Goal: Task Accomplishment & Management: Manage account settings

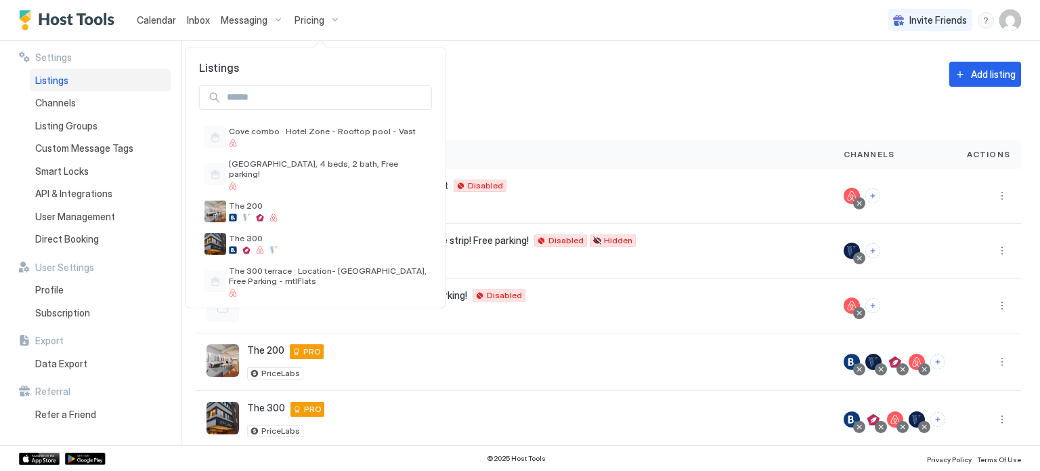
scroll to position [76, 0]
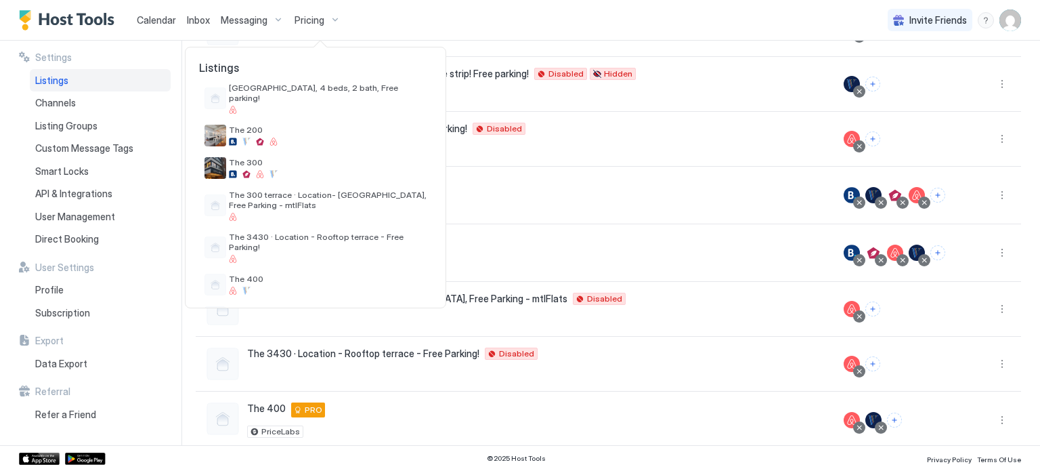
click at [737, 283] on div at bounding box center [520, 235] width 1040 height 471
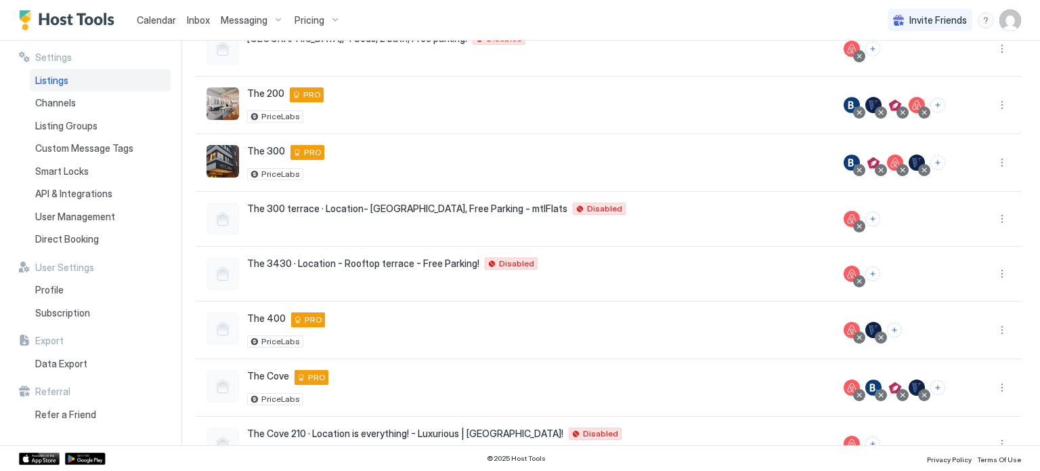
scroll to position [328, 0]
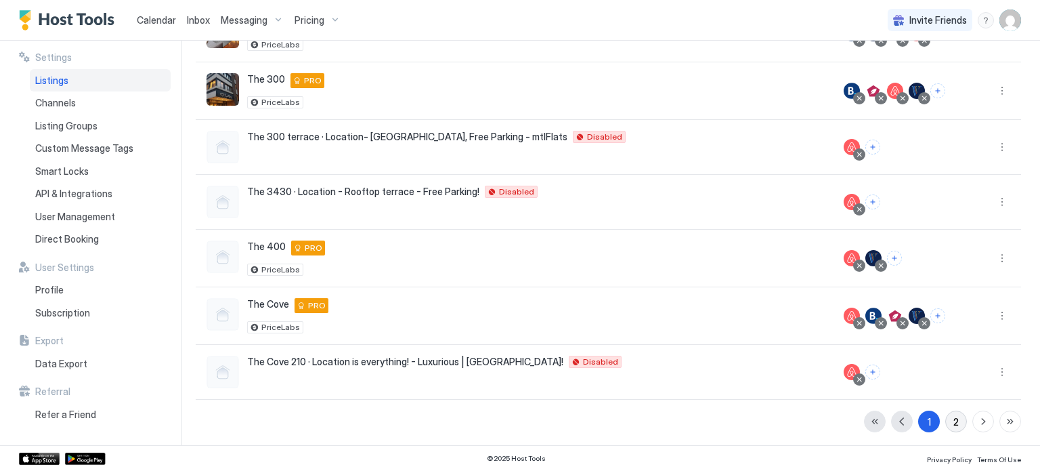
click at [945, 424] on button "2" at bounding box center [956, 421] width 22 height 22
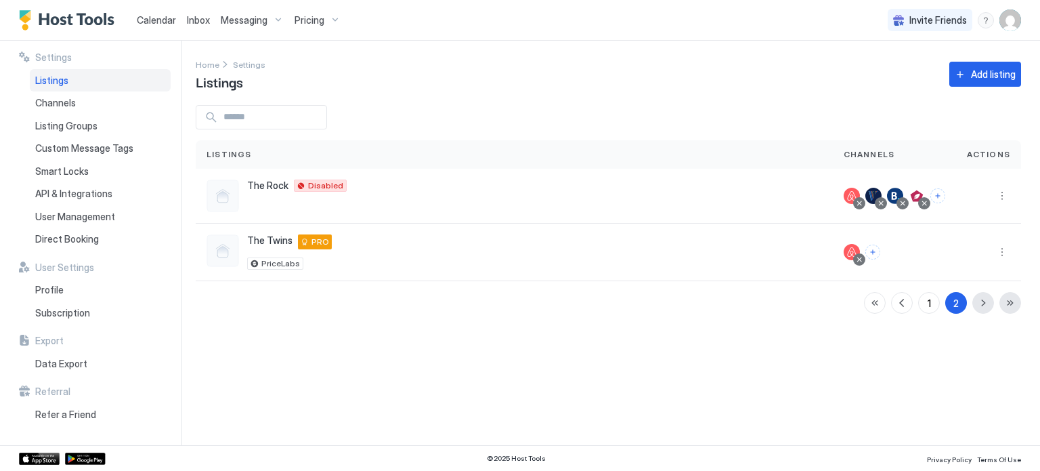
scroll to position [0, 0]
click at [1002, 200] on button "More options" at bounding box center [1002, 196] width 16 height 16
click at [946, 280] on span "Connect Channel" at bounding box center [974, 280] width 67 height 10
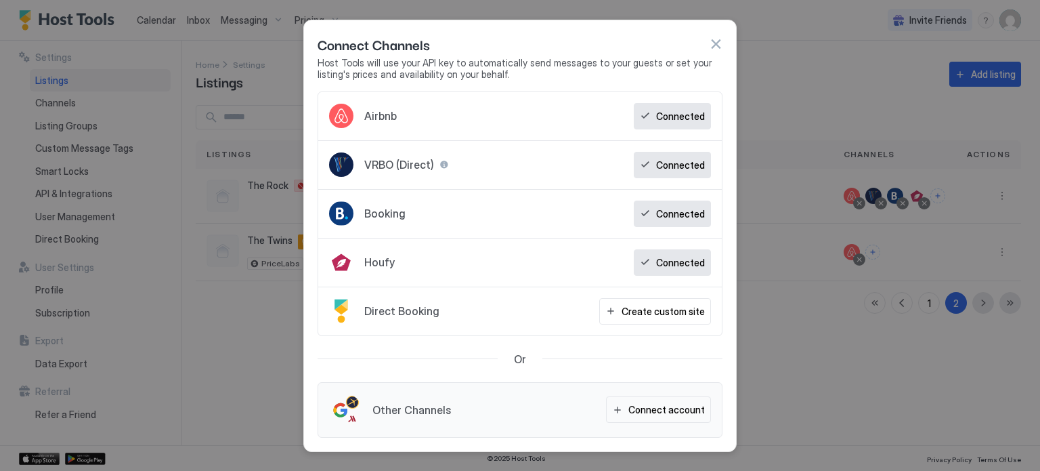
click at [655, 263] on div "Connected" at bounding box center [672, 262] width 77 height 26
click at [713, 46] on button "button" at bounding box center [716, 44] width 14 height 14
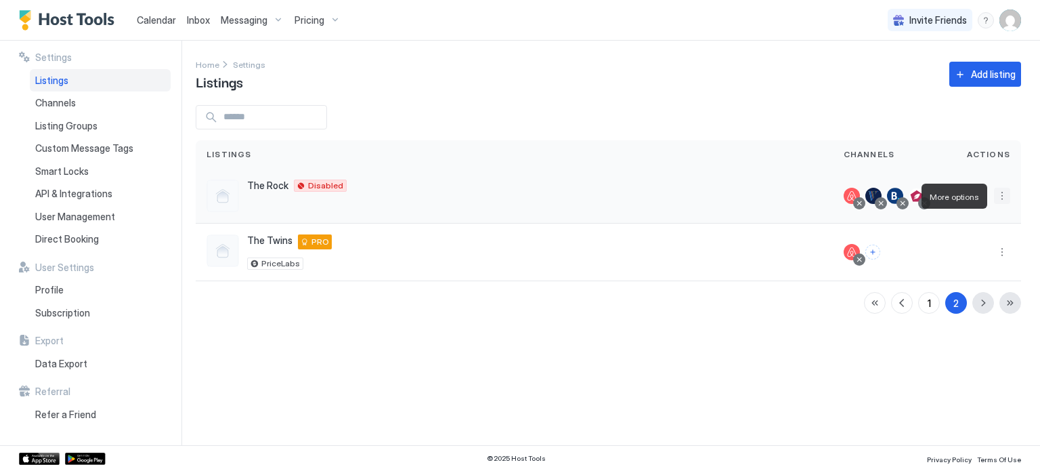
click at [1001, 200] on button "More options" at bounding box center [1002, 196] width 16 height 16
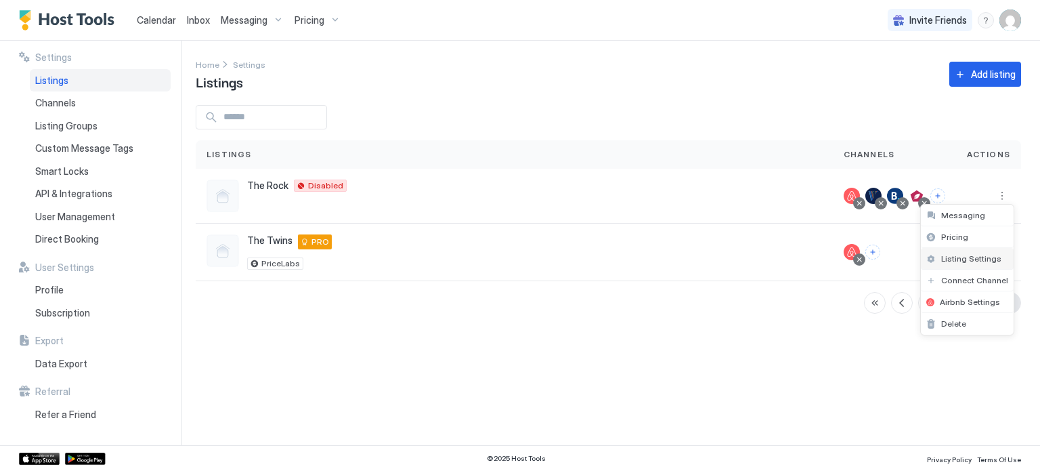
click at [957, 259] on span "Listing Settings" at bounding box center [971, 258] width 60 height 10
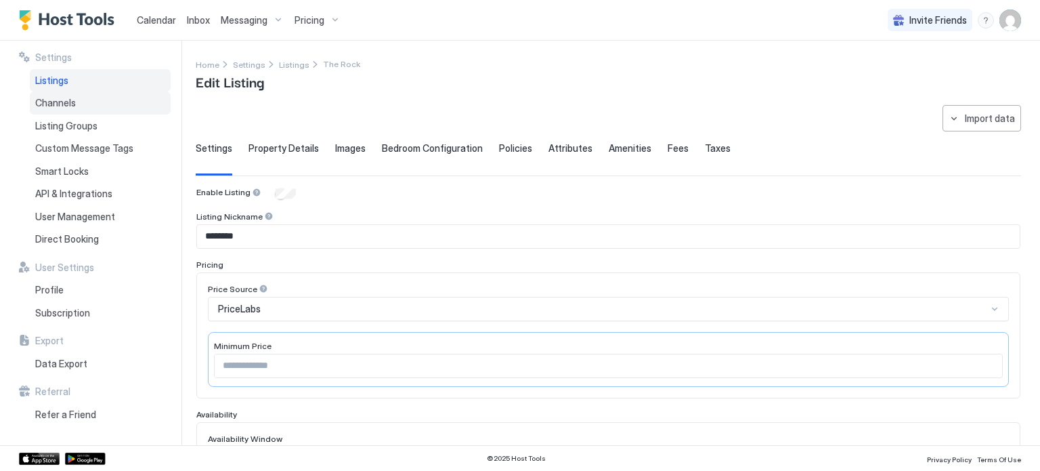
click at [56, 100] on span "Channels" at bounding box center [55, 103] width 41 height 12
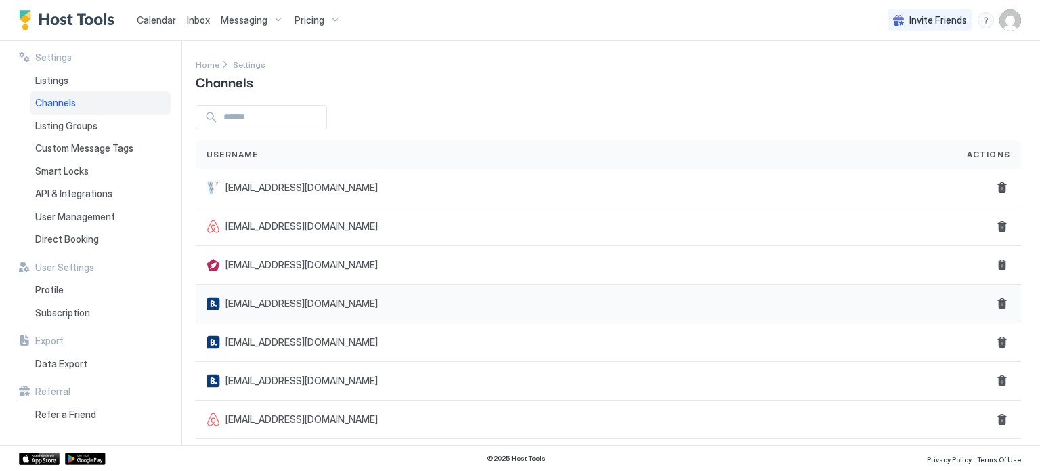
scroll to position [8, 0]
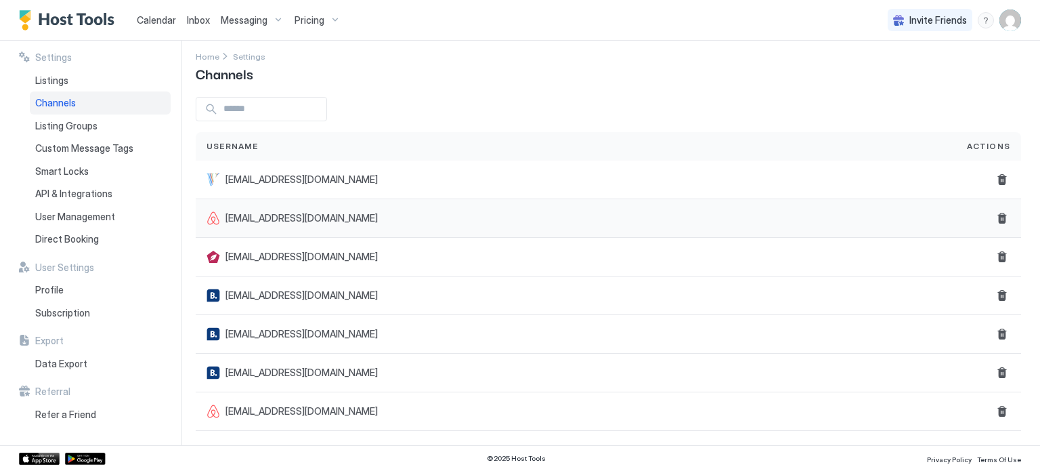
click at [281, 213] on span "[EMAIL_ADDRESS][DOMAIN_NAME]" at bounding box center [301, 218] width 152 height 12
click at [60, 106] on span "Channels" at bounding box center [55, 103] width 41 height 12
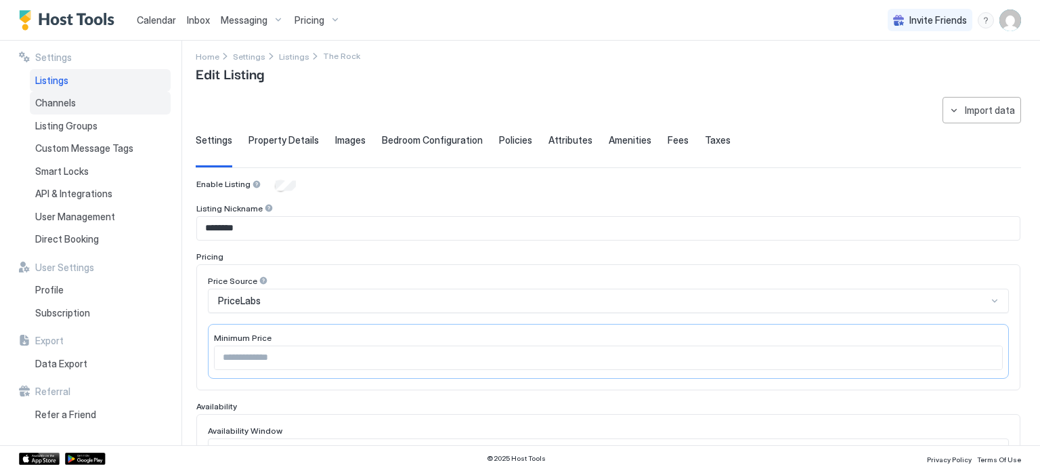
click at [60, 108] on span "Channels" at bounding box center [55, 103] width 41 height 12
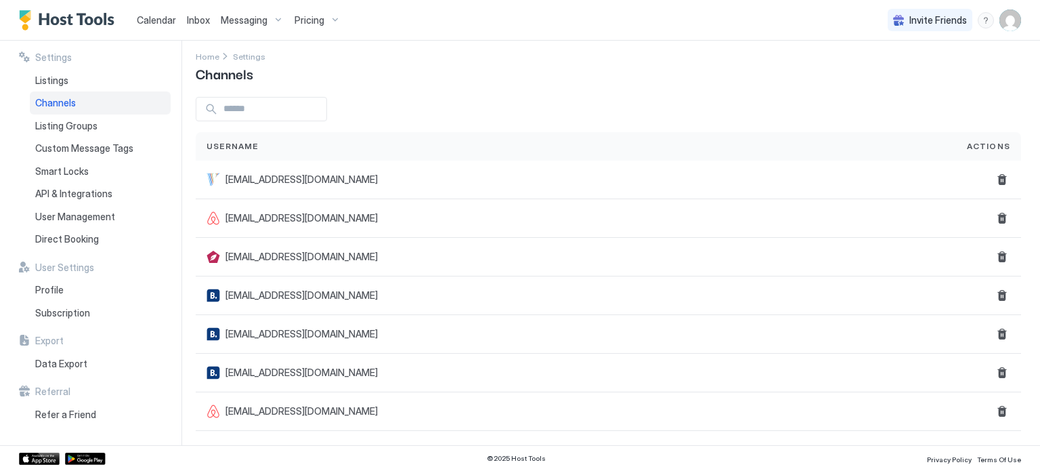
click at [1012, 18] on img "User profile" at bounding box center [1010, 20] width 22 height 22
click at [890, 75] on span "Settings" at bounding box center [888, 76] width 37 height 12
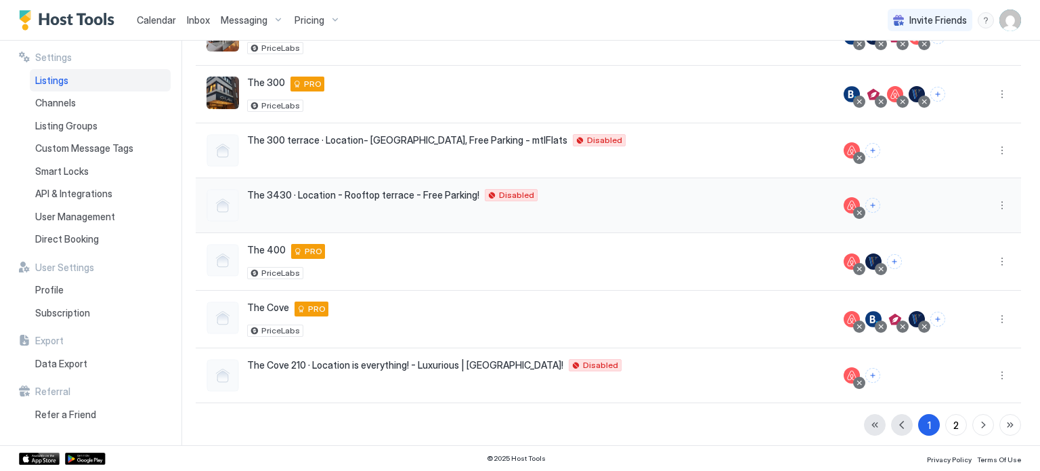
scroll to position [328, 0]
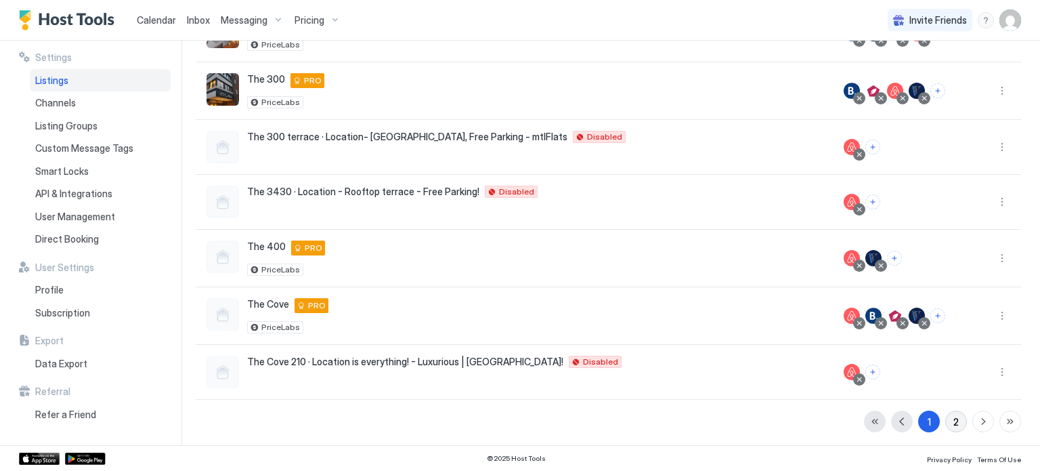
click at [945, 415] on button "2" at bounding box center [956, 421] width 22 height 22
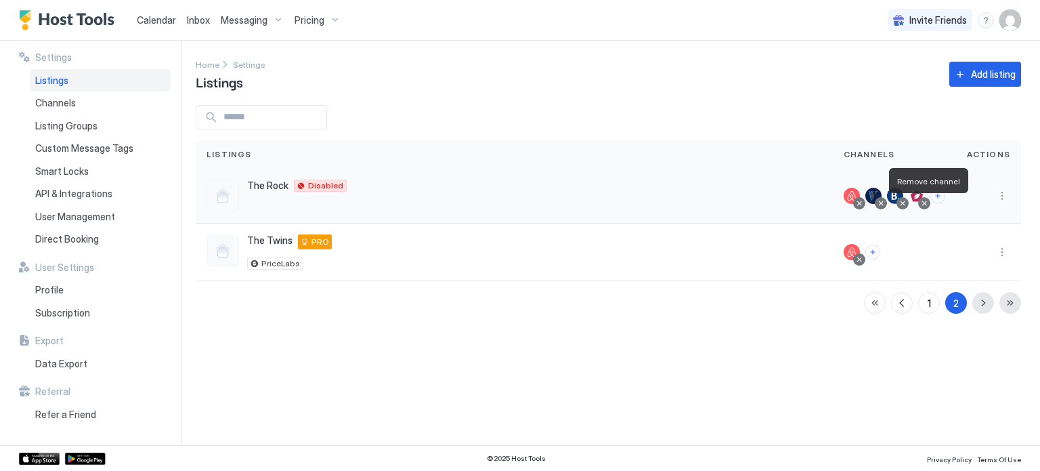
click at [925, 204] on div at bounding box center [924, 203] width 7 height 7
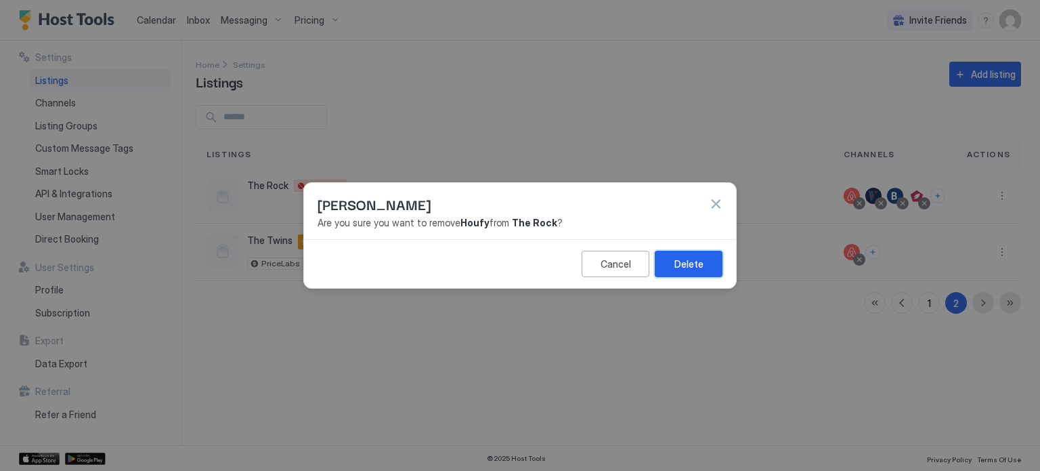
click at [676, 270] on div "Delete" at bounding box center [688, 264] width 29 height 14
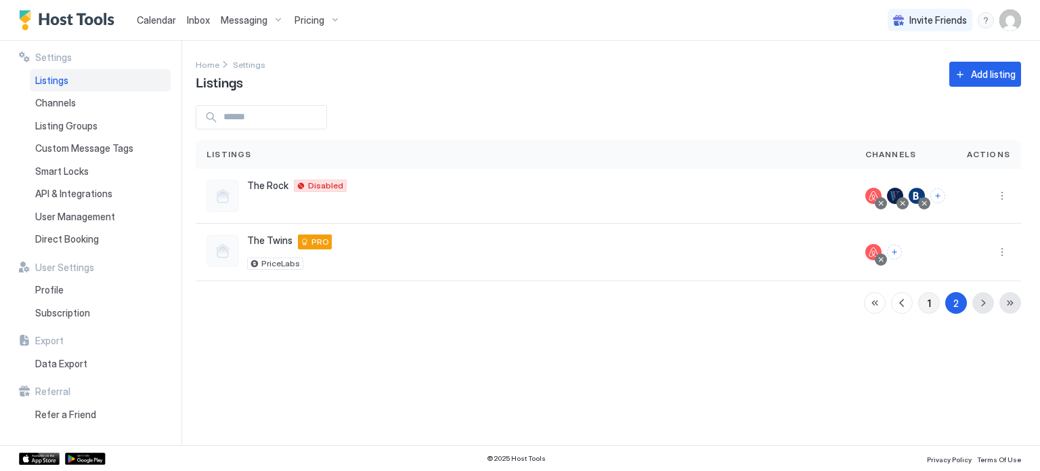
click at [927, 304] on div "1" at bounding box center [928, 303] width 3 height 14
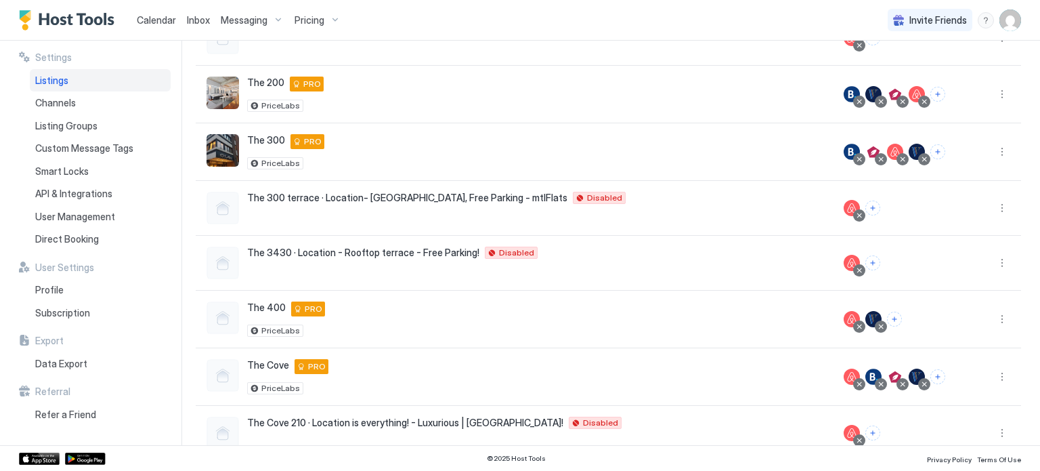
scroll to position [328, 0]
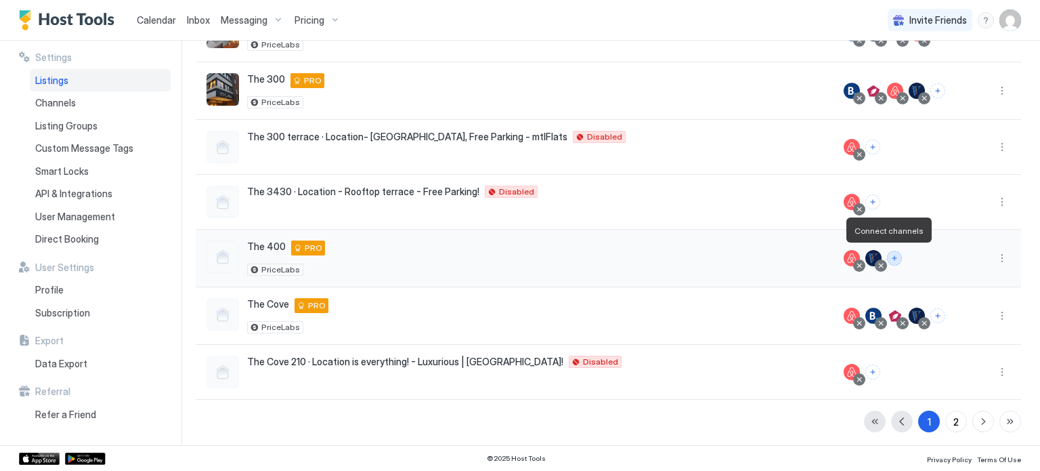
click at [890, 251] on button "Connect channels" at bounding box center [894, 257] width 15 height 15
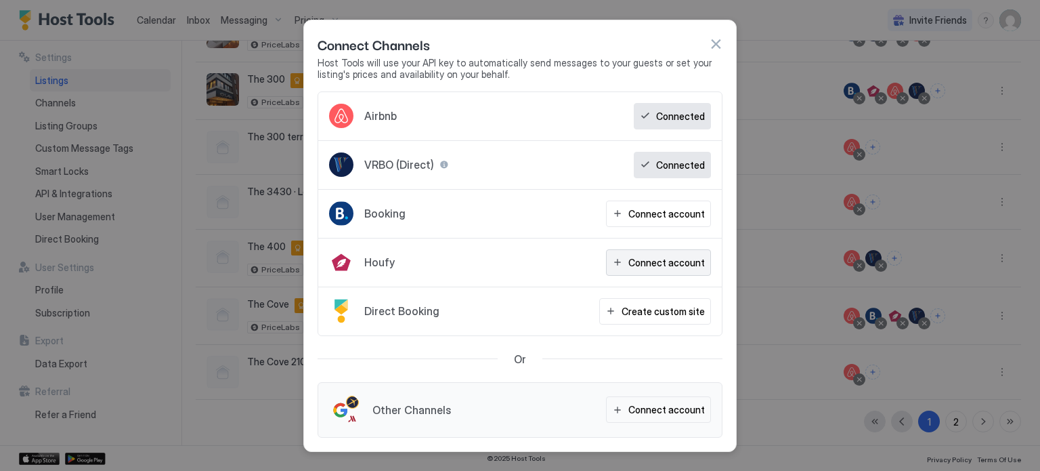
click at [651, 262] on div "Connect account" at bounding box center [666, 262] width 76 height 14
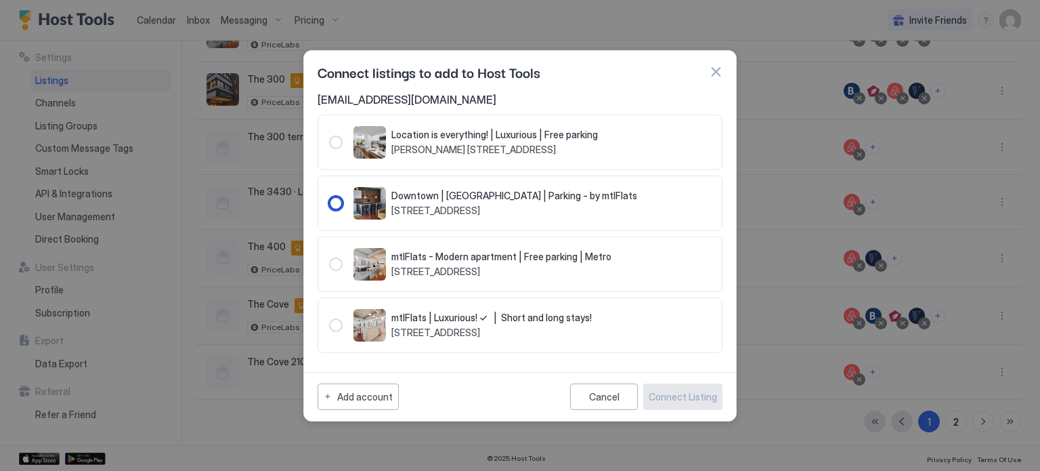
click at [337, 206] on div "104004" at bounding box center [336, 203] width 14 height 14
click at [697, 404] on button "Connect Listing" at bounding box center [682, 396] width 79 height 26
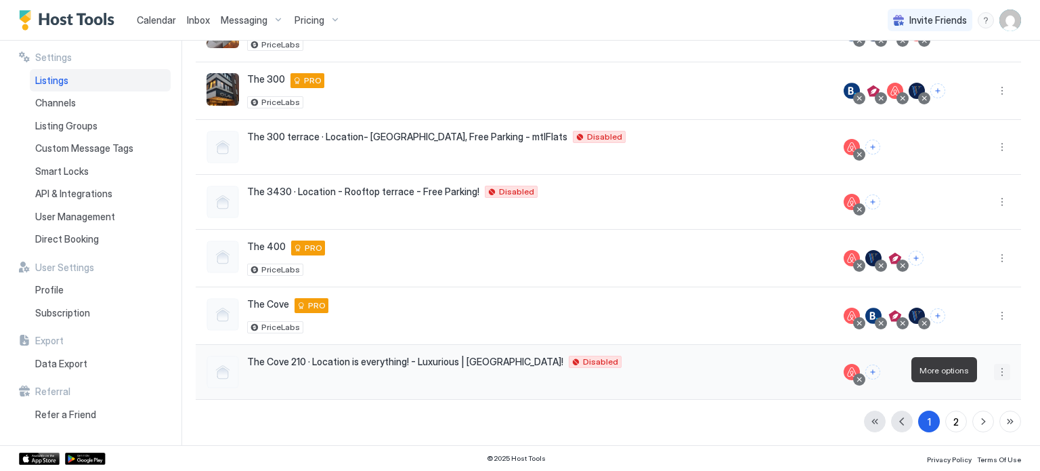
click at [997, 370] on button "More options" at bounding box center [1002, 372] width 16 height 16
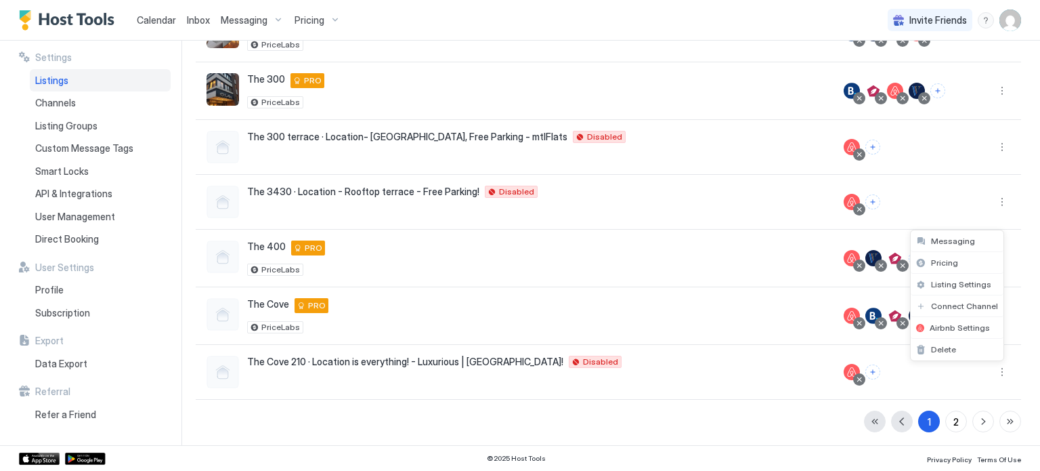
click at [790, 376] on div at bounding box center [520, 235] width 1040 height 471
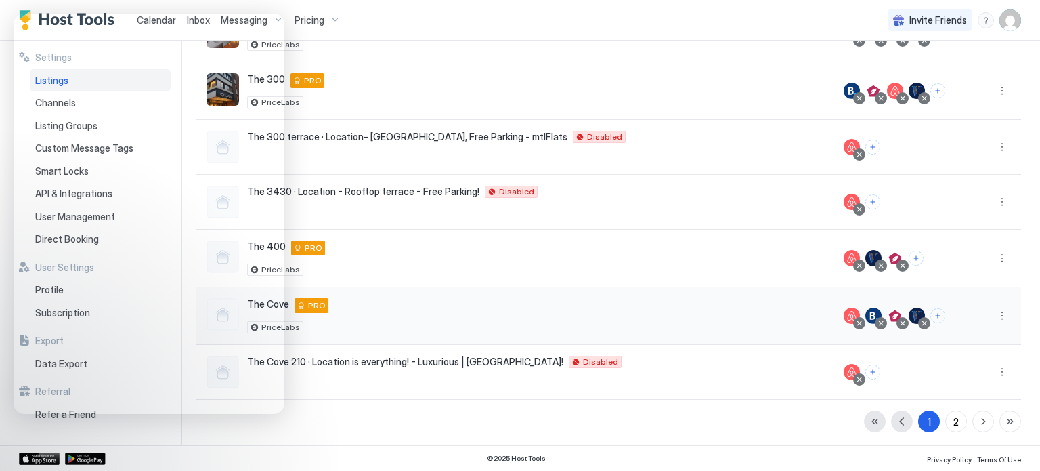
click at [741, 332] on div "The Cove J.E. [STREET_ADDRESS], undefined undefined AW PRO PriceLabs" at bounding box center [514, 316] width 637 height 58
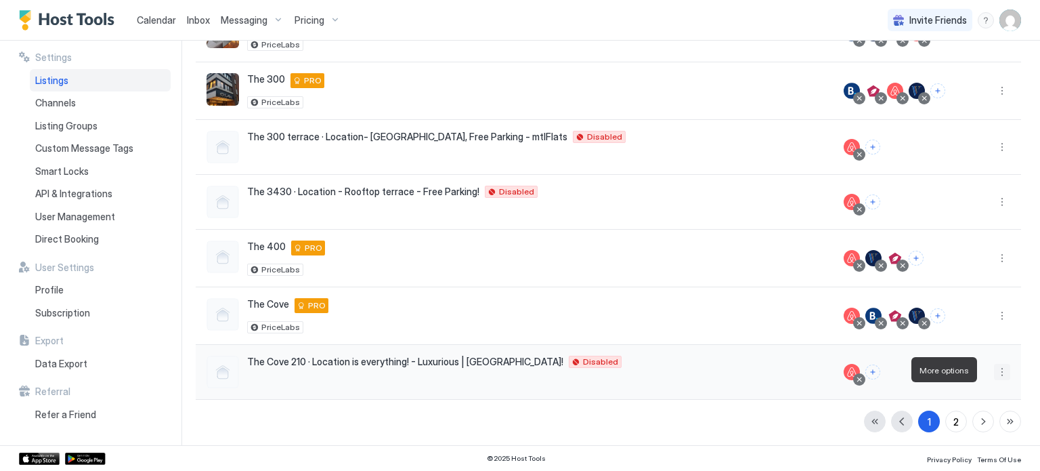
click at [999, 372] on button "More options" at bounding box center [1002, 372] width 16 height 16
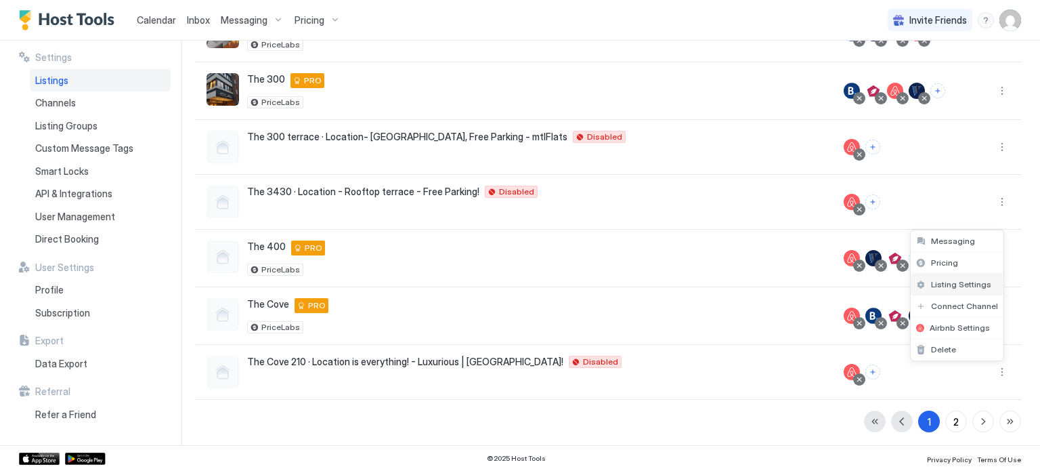
click at [948, 286] on span "Listing Settings" at bounding box center [961, 284] width 60 height 10
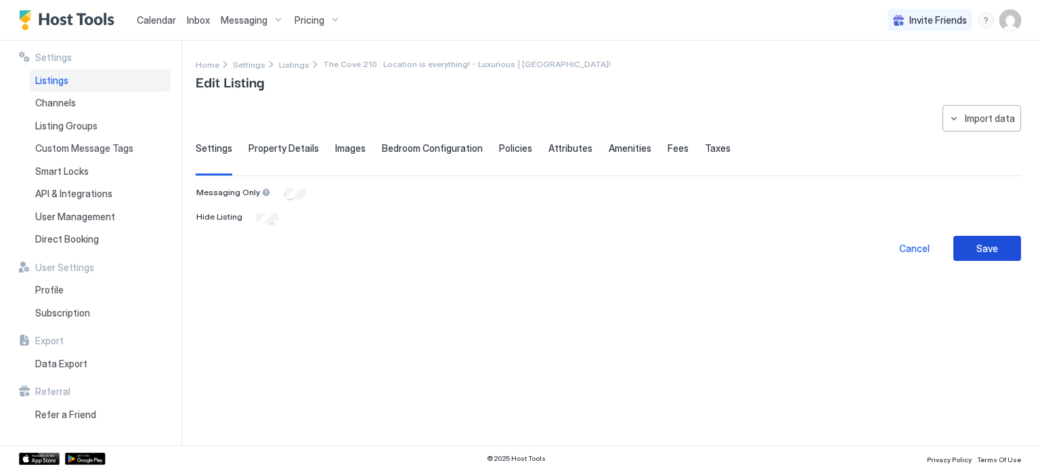
click at [975, 248] on button "Save" at bounding box center [987, 248] width 68 height 25
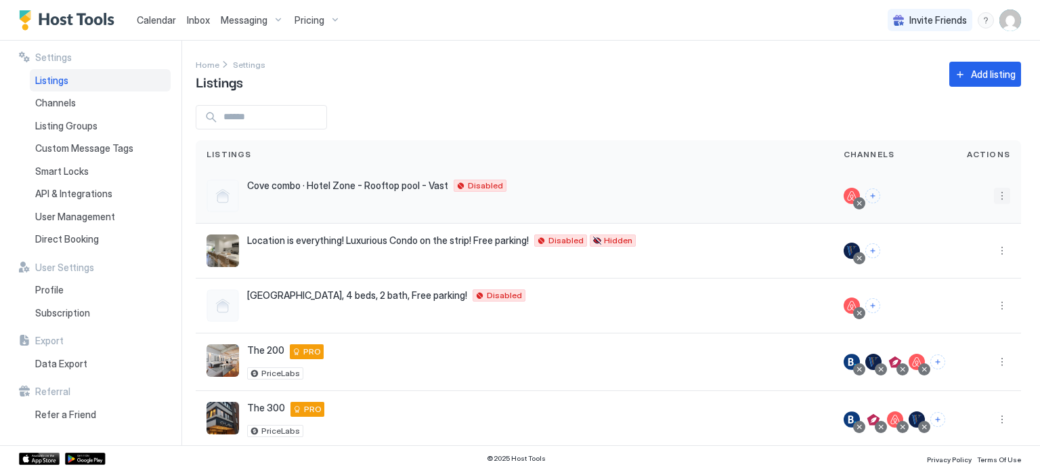
click at [994, 196] on button "More options" at bounding box center [1002, 196] width 16 height 16
click at [934, 324] on span "Delete" at bounding box center [943, 323] width 25 height 10
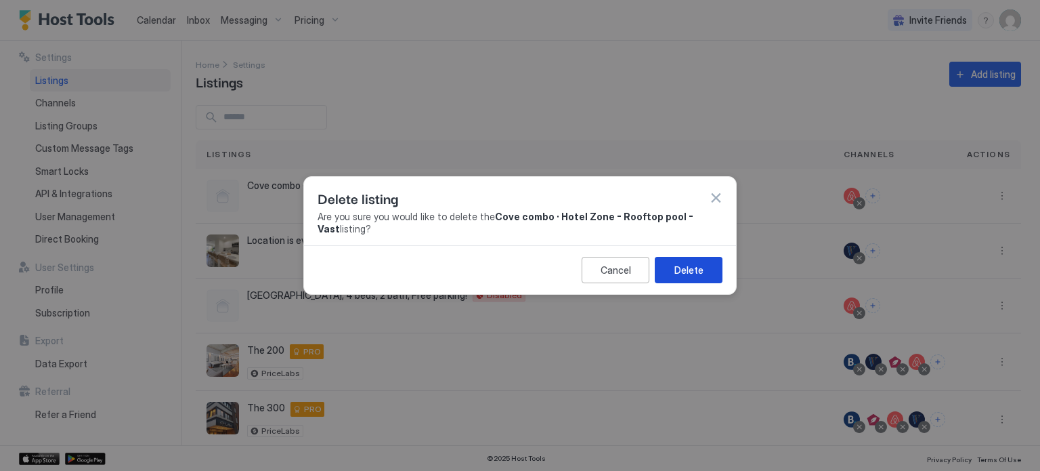
click at [666, 261] on button "Delete" at bounding box center [689, 270] width 68 height 26
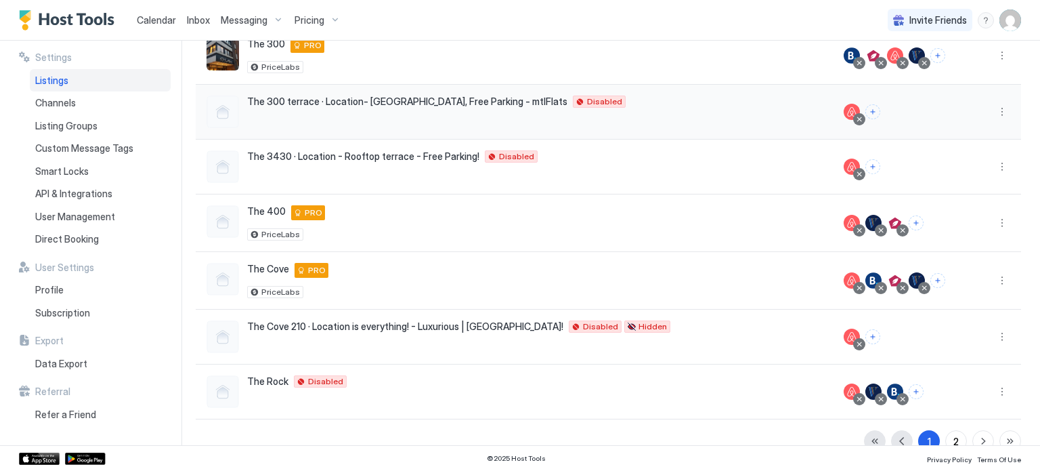
scroll to position [310, 0]
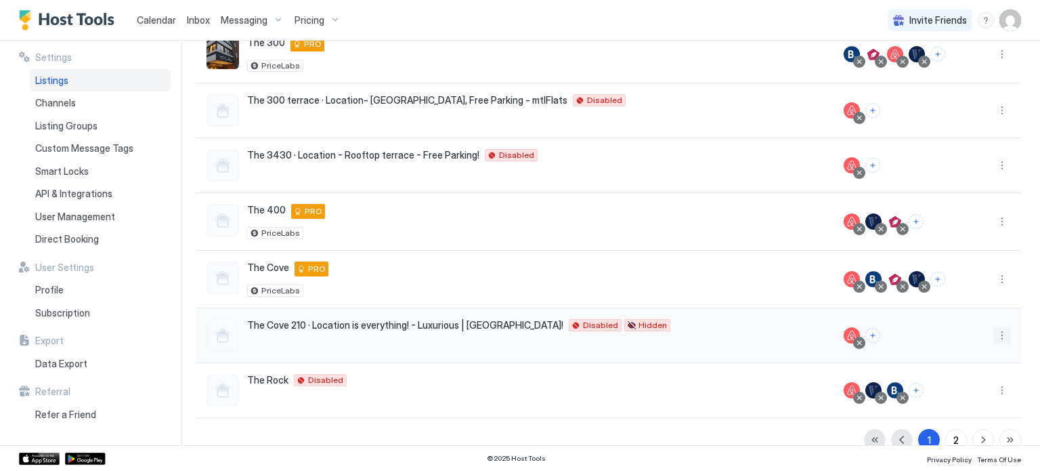
click at [996, 332] on button "More options" at bounding box center [1002, 335] width 16 height 16
click at [601, 398] on div at bounding box center [520, 235] width 1040 height 471
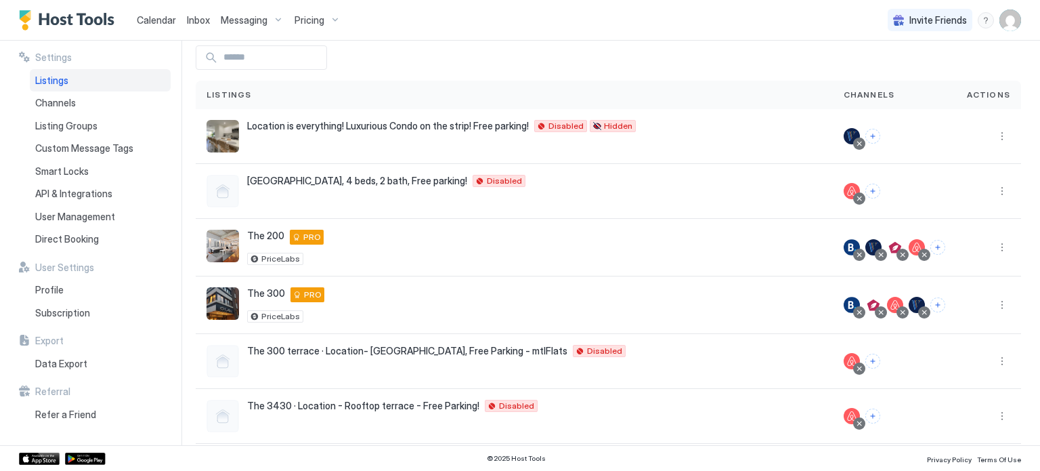
scroll to position [0, 0]
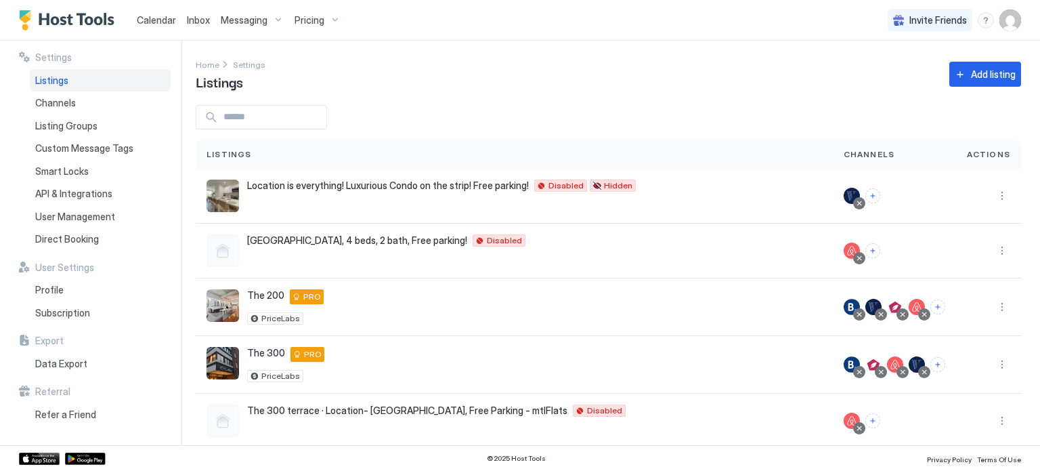
click at [49, 78] on span "Listings" at bounding box center [51, 80] width 33 height 12
click at [150, 14] on span "Calendar" at bounding box center [156, 20] width 39 height 12
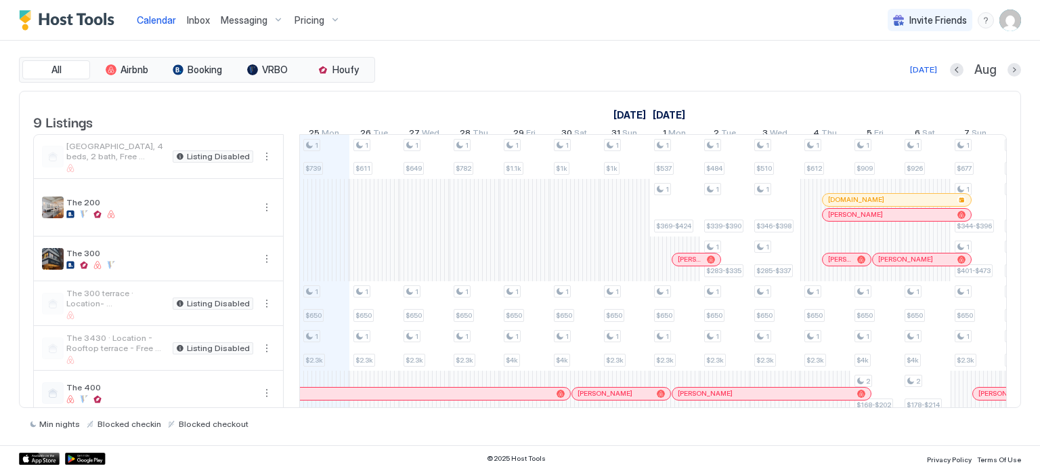
click at [1008, 24] on img "User profile" at bounding box center [1010, 20] width 22 height 22
click at [902, 74] on span "Settings" at bounding box center [888, 76] width 37 height 12
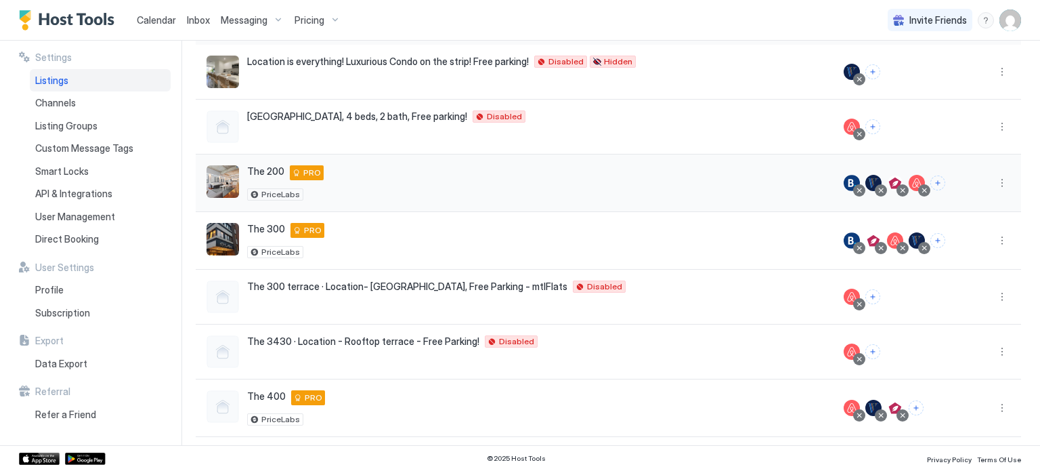
scroll to position [169, 0]
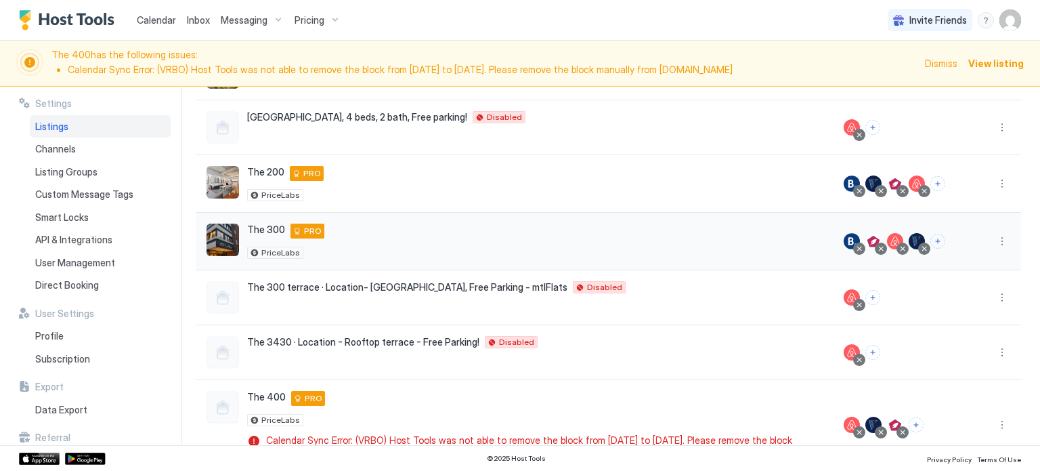
click at [992, 254] on div at bounding box center [988, 242] width 65 height 58
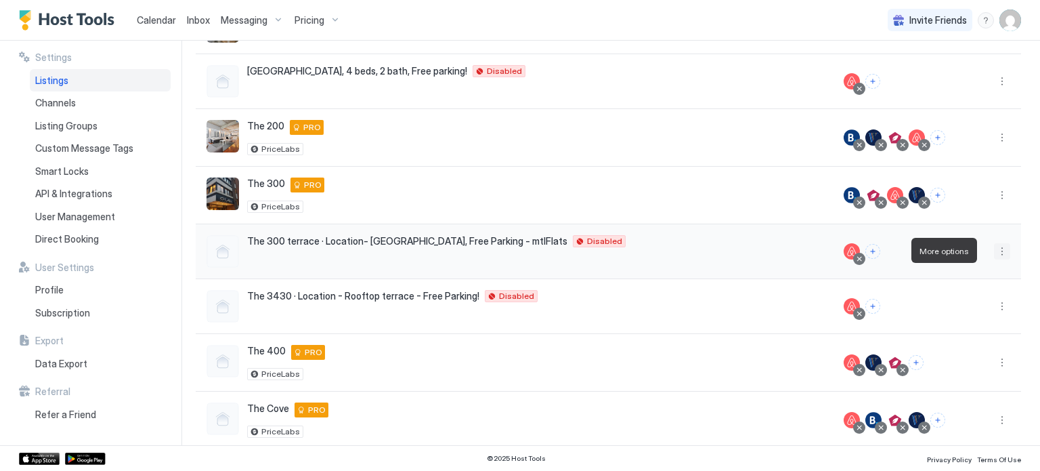
click at [994, 243] on button "More options" at bounding box center [1002, 251] width 16 height 16
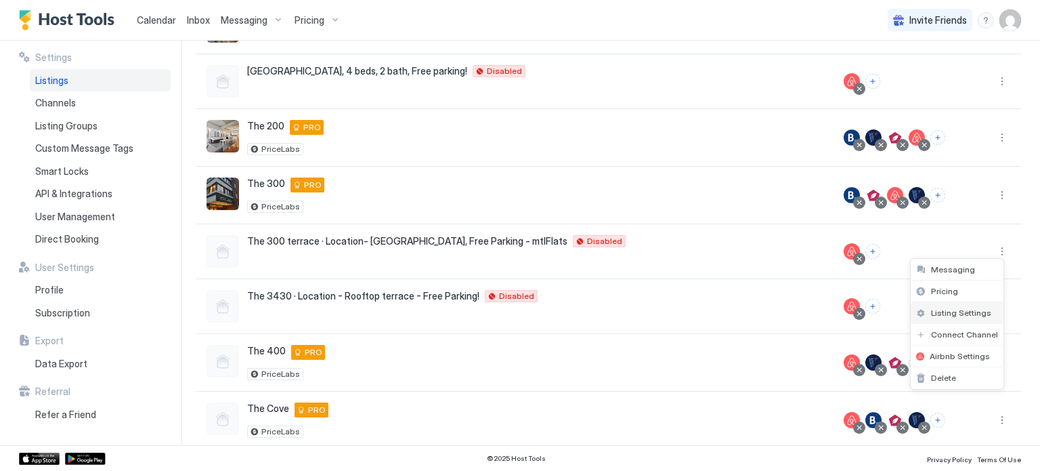
click at [942, 307] on span "Listing Settings" at bounding box center [961, 312] width 60 height 10
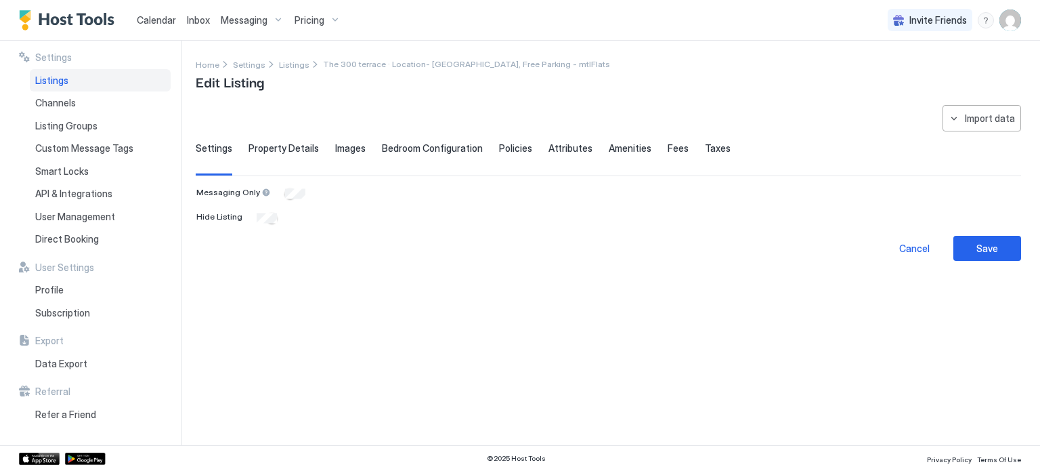
click at [975, 264] on div "**********" at bounding box center [608, 267] width 825 height 324
click at [990, 243] on div "Save" at bounding box center [987, 248] width 22 height 14
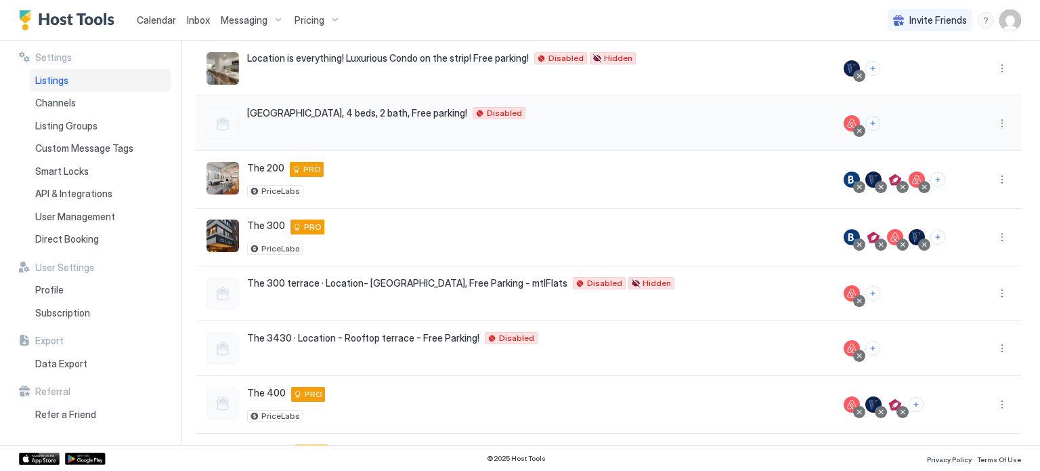
scroll to position [169, 0]
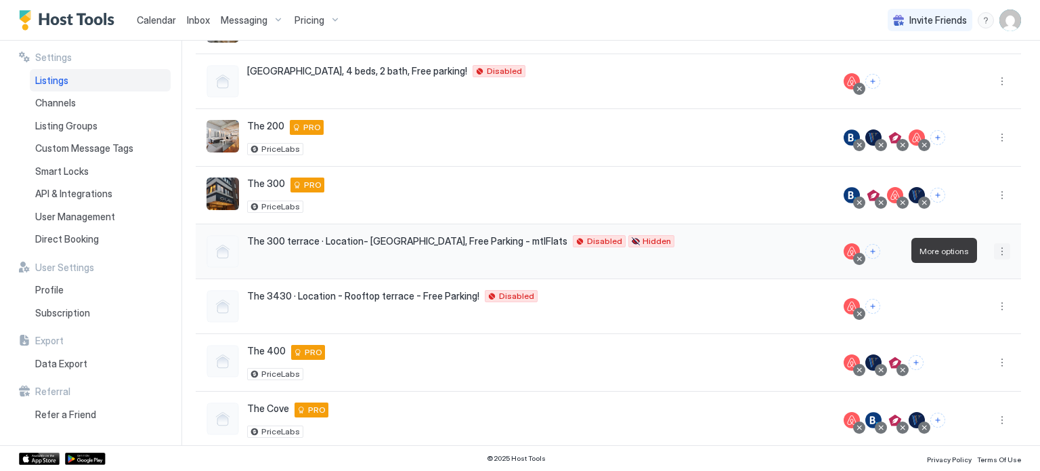
click at [994, 250] on button "More options" at bounding box center [1002, 251] width 16 height 16
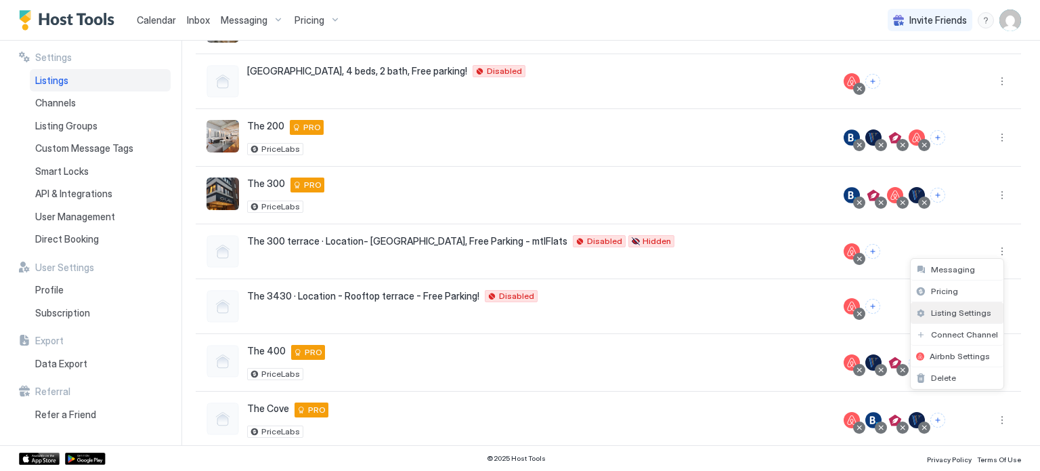
click at [954, 313] on span "Listing Settings" at bounding box center [961, 312] width 60 height 10
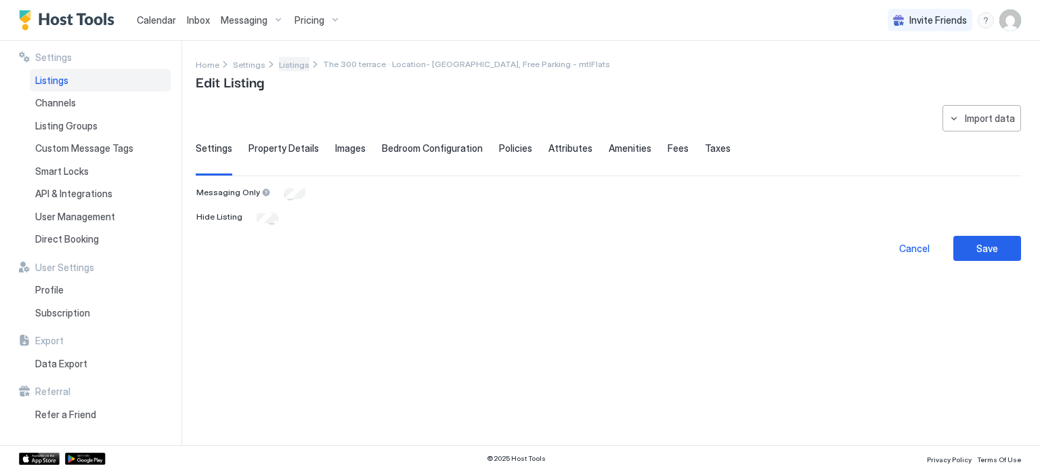
click at [282, 64] on span "Listings" at bounding box center [294, 65] width 30 height 10
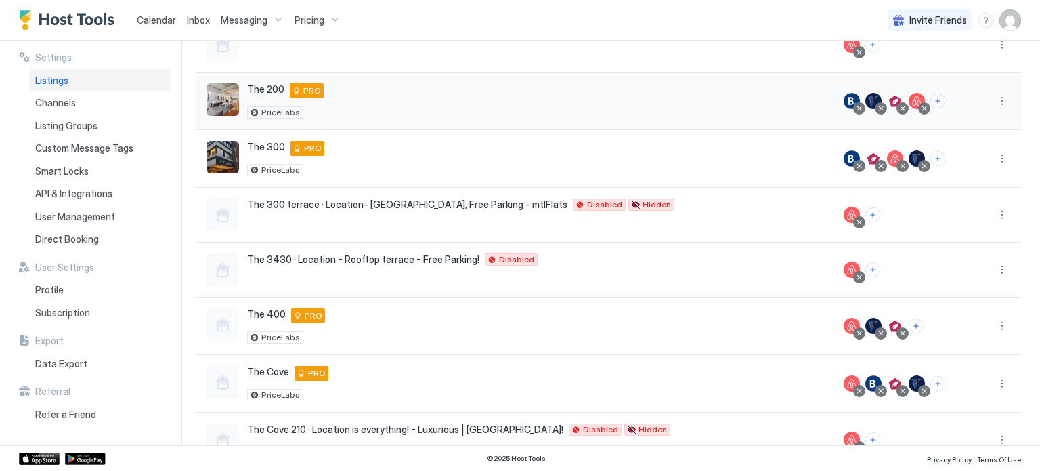
scroll to position [206, 0]
click at [994, 264] on button "More options" at bounding box center [1002, 269] width 16 height 16
click at [943, 325] on span "Listing Settings" at bounding box center [961, 330] width 60 height 10
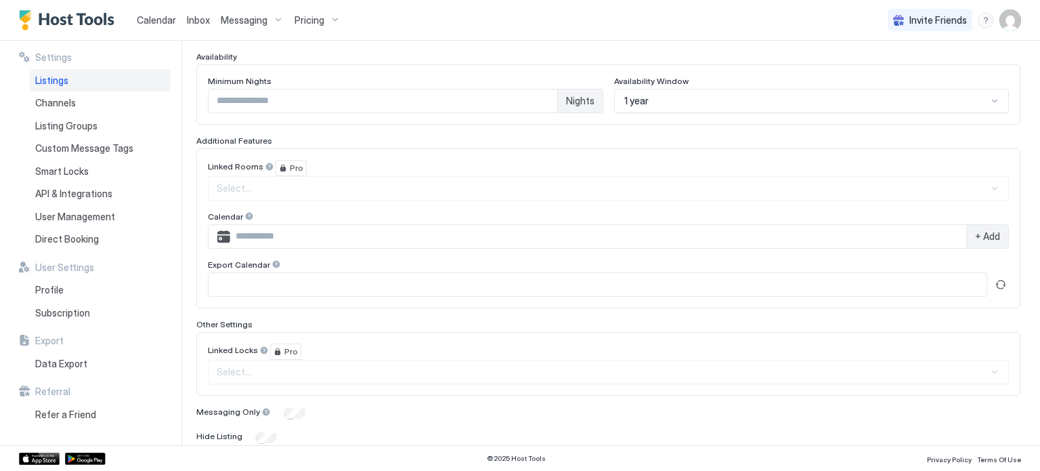
scroll to position [404, 0]
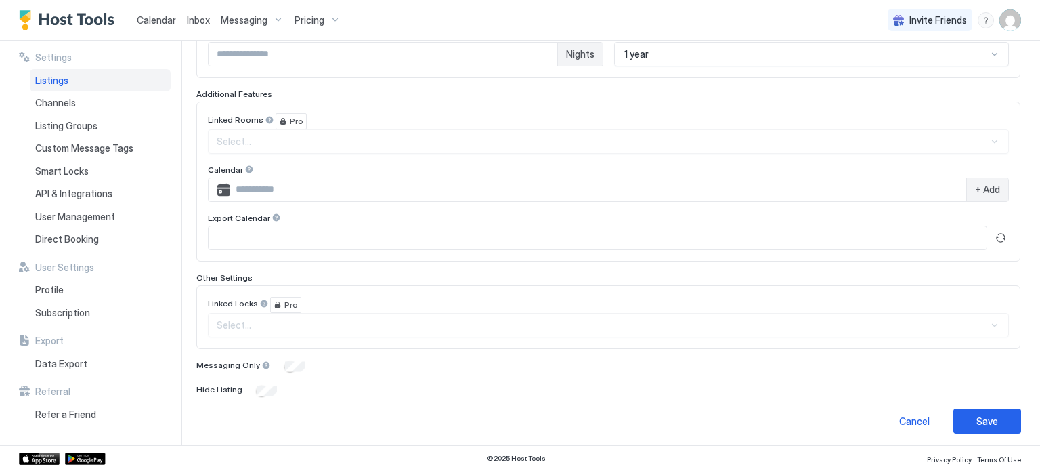
click at [263, 392] on div "Hide Listing" at bounding box center [608, 391] width 824 height 14
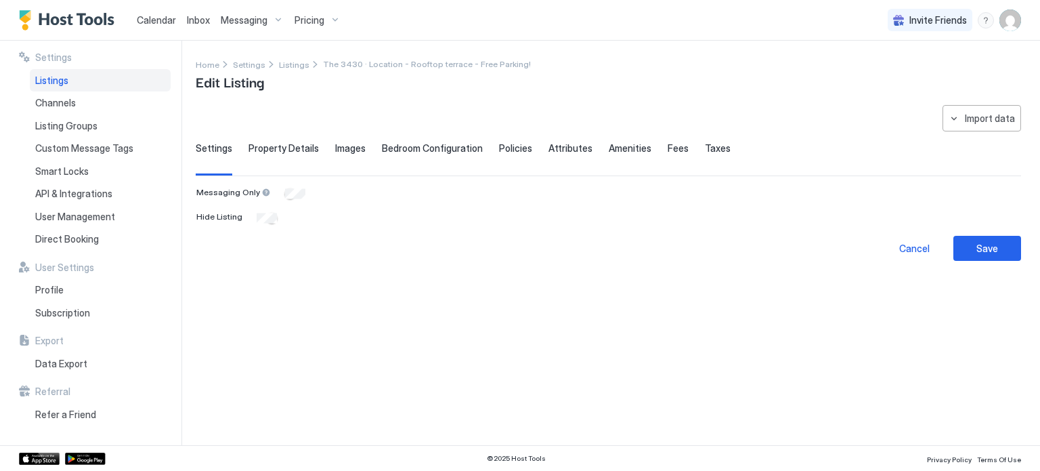
scroll to position [0, 0]
click at [990, 241] on div "Save" at bounding box center [987, 248] width 22 height 14
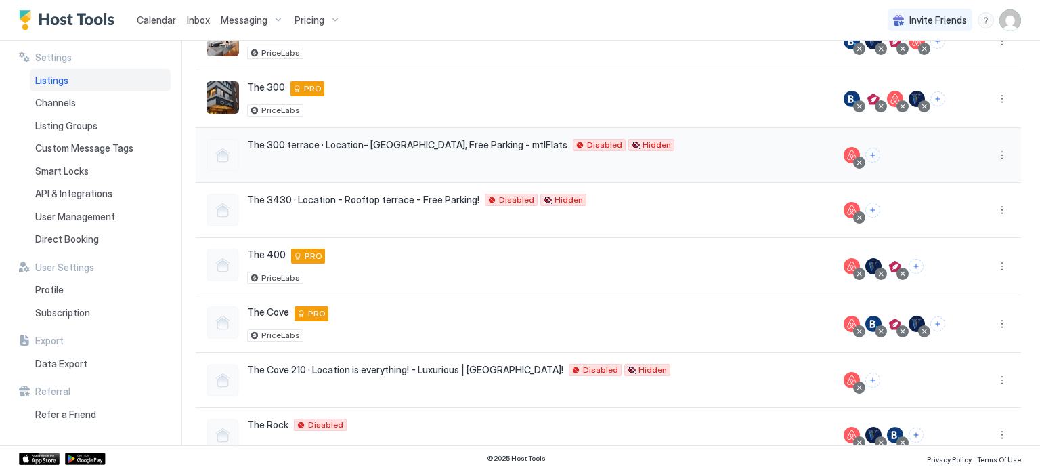
scroll to position [284, 0]
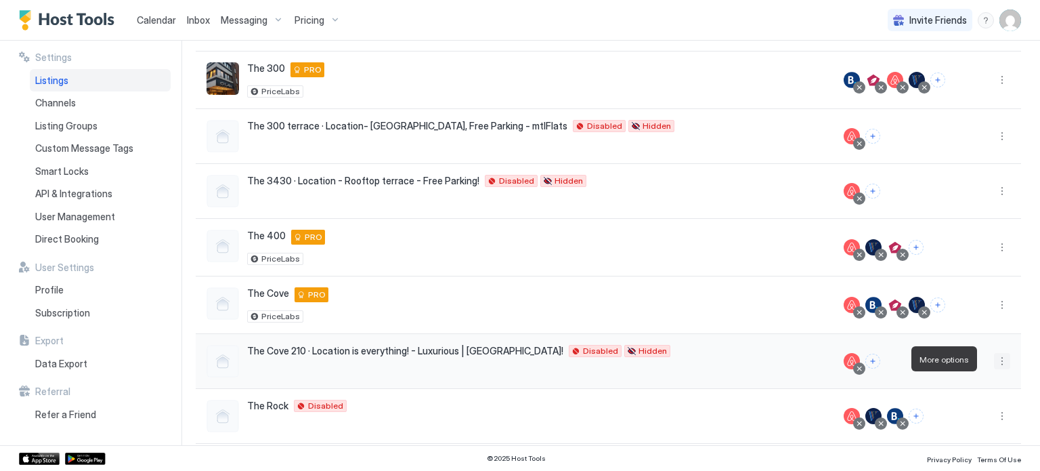
click at [995, 358] on button "More options" at bounding box center [1002, 361] width 16 height 16
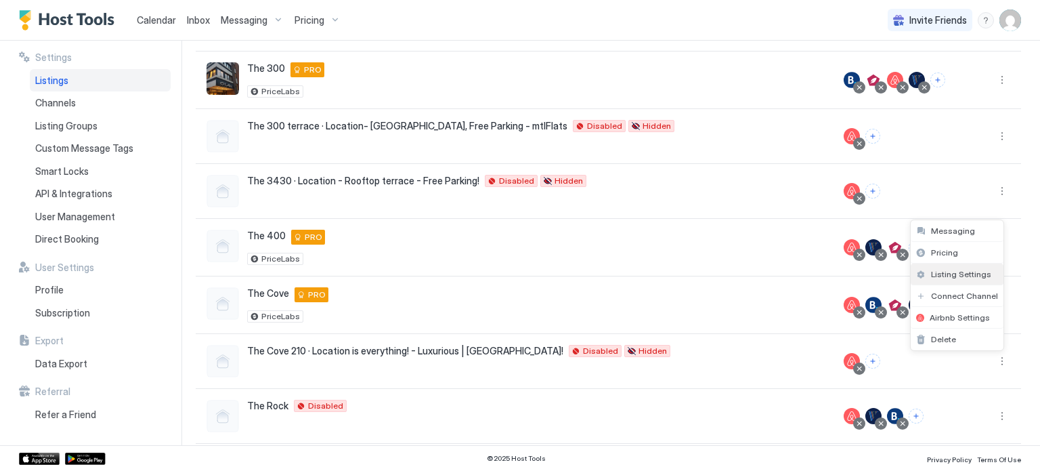
click at [939, 267] on div "Listing Settings" at bounding box center [957, 274] width 93 height 22
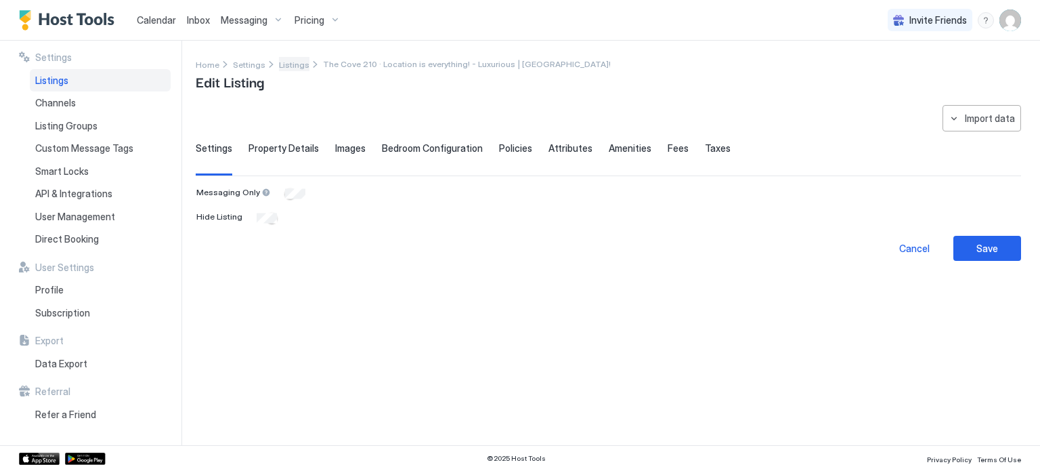
click at [291, 67] on span "Listings" at bounding box center [294, 65] width 30 height 10
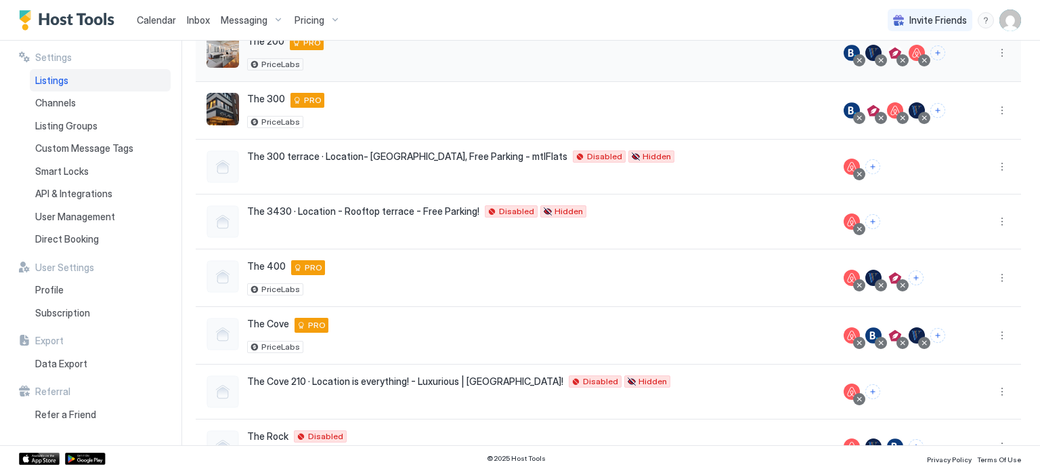
scroll to position [328, 0]
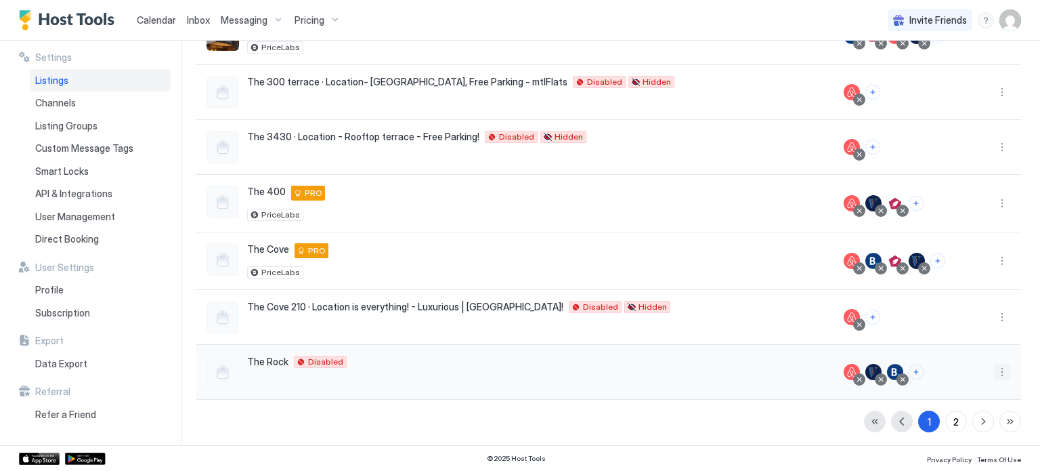
click at [994, 373] on button "More options" at bounding box center [1002, 372] width 16 height 16
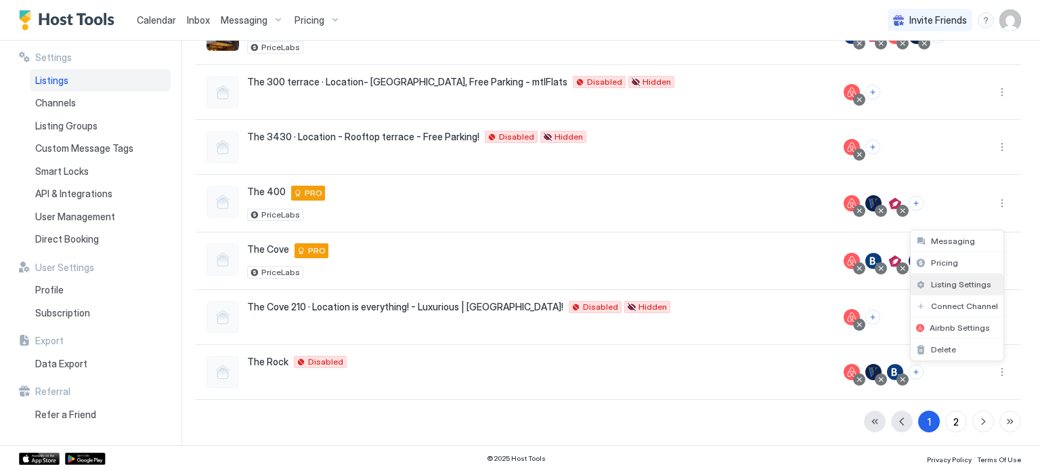
click at [931, 281] on span "Listing Settings" at bounding box center [961, 284] width 60 height 10
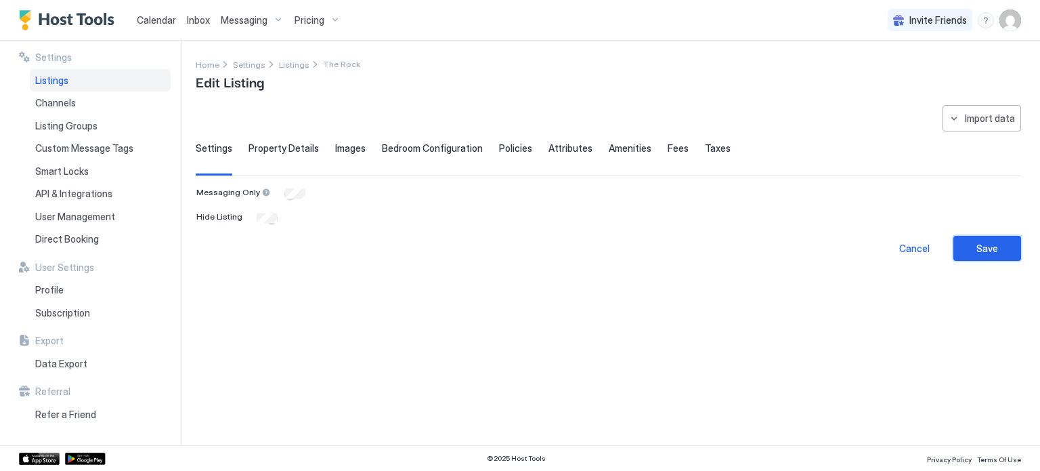
click at [985, 246] on div "Save" at bounding box center [987, 248] width 22 height 14
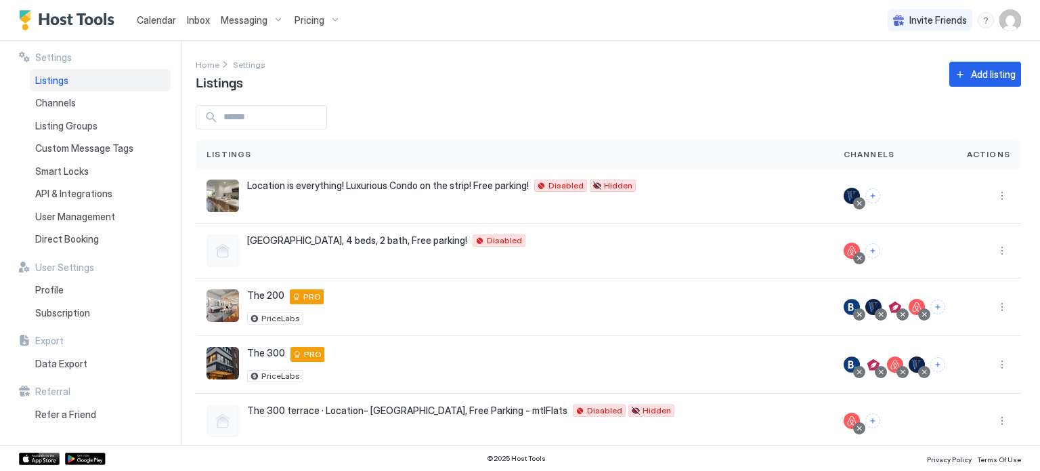
click at [145, 22] on span "Calendar" at bounding box center [156, 20] width 39 height 12
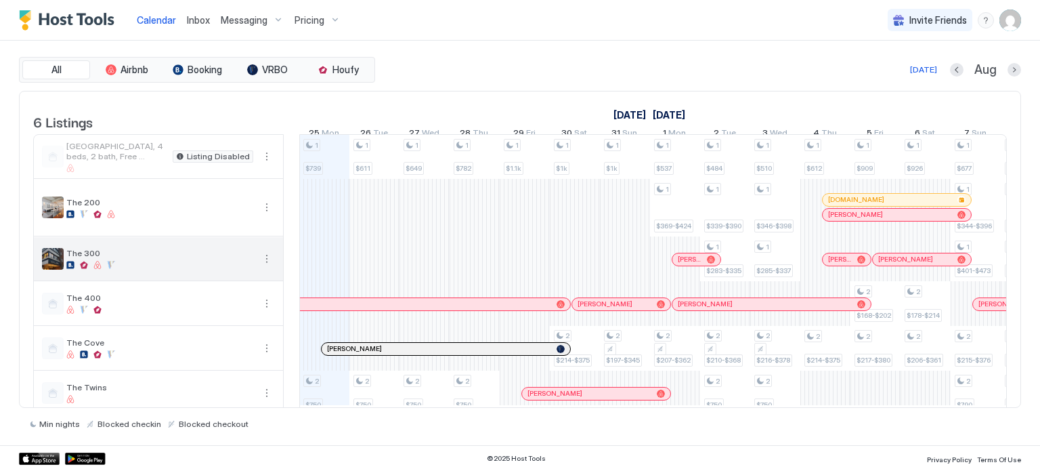
scroll to position [27, 0]
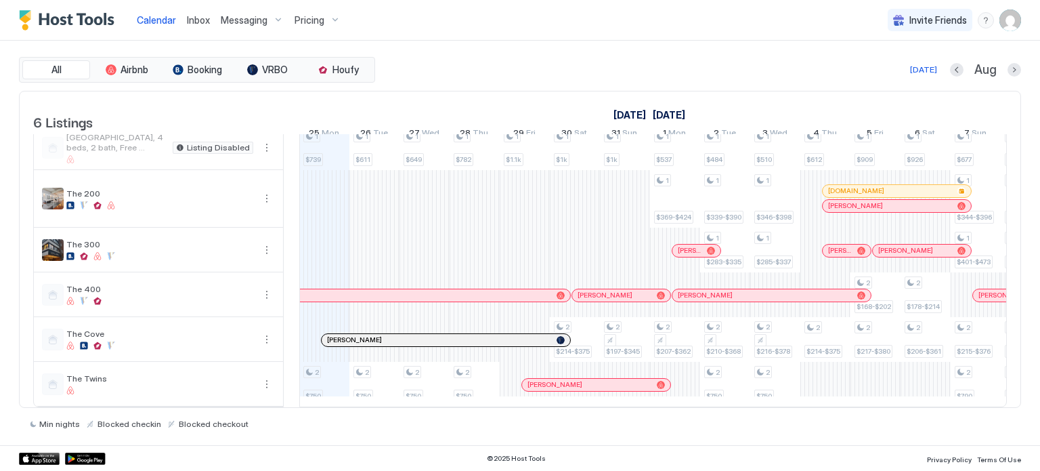
click at [1014, 20] on img "User profile" at bounding box center [1010, 20] width 22 height 22
click at [878, 79] on span "Settings" at bounding box center [888, 76] width 37 height 12
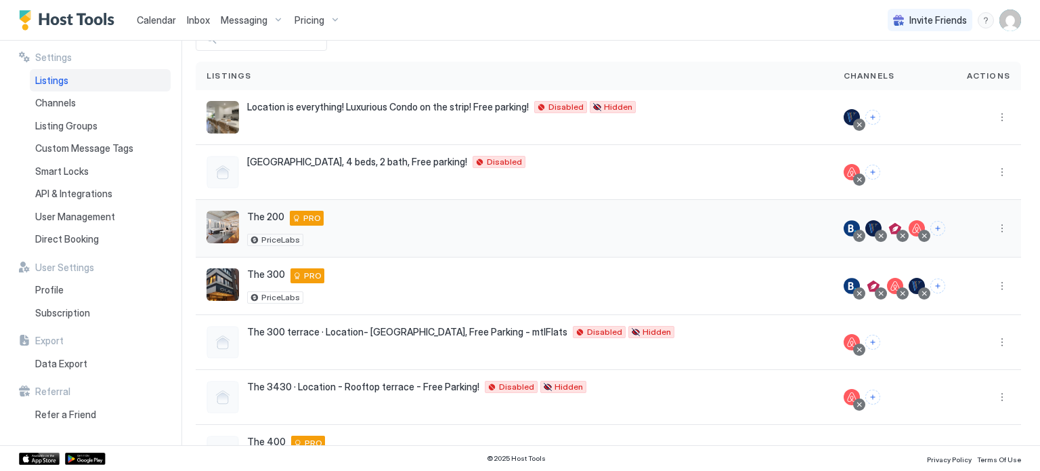
scroll to position [146, 0]
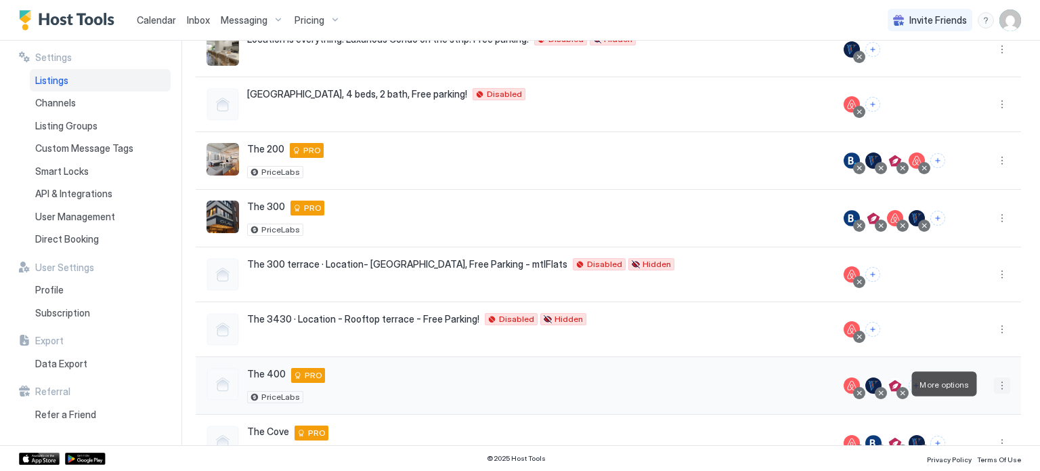
click at [994, 384] on button "More options" at bounding box center [1002, 385] width 16 height 16
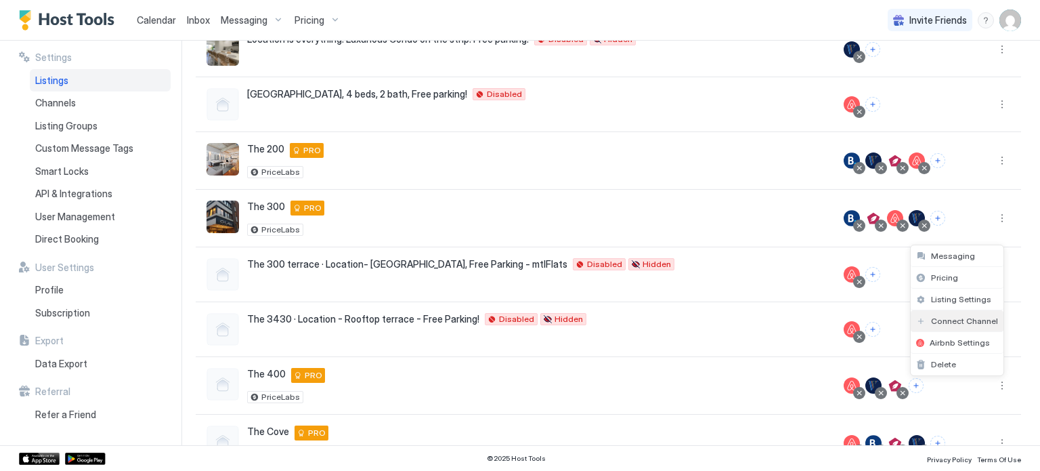
click at [940, 324] on span "Connect Channel" at bounding box center [964, 320] width 67 height 10
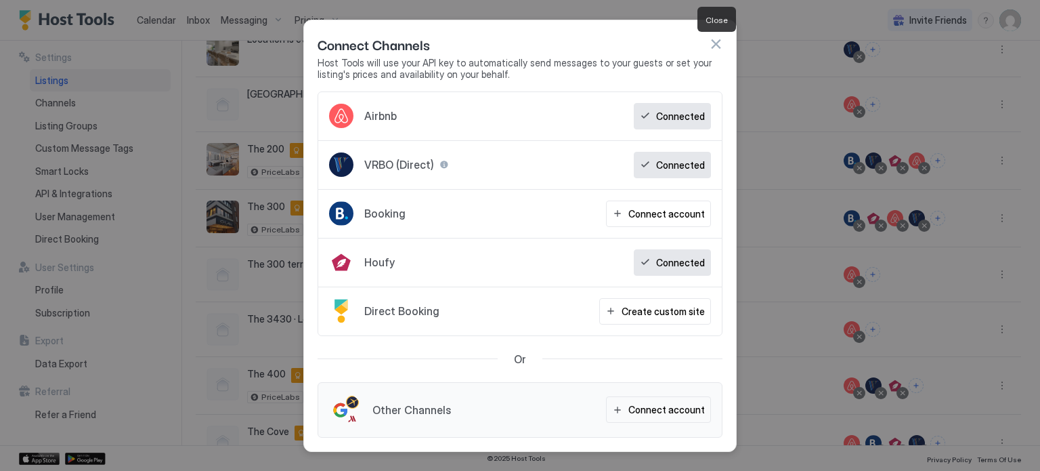
click at [710, 49] on button "button" at bounding box center [716, 44] width 14 height 14
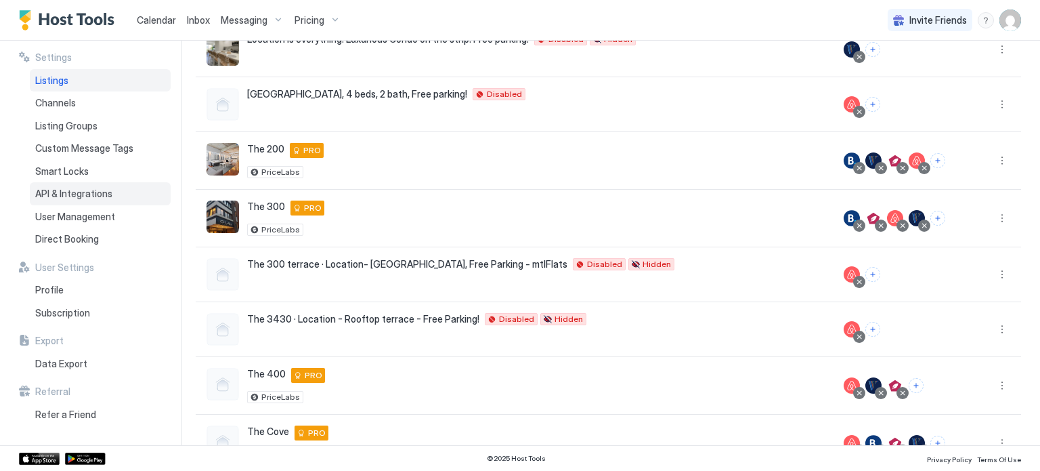
click at [63, 199] on span "API & Integrations" at bounding box center [73, 194] width 77 height 12
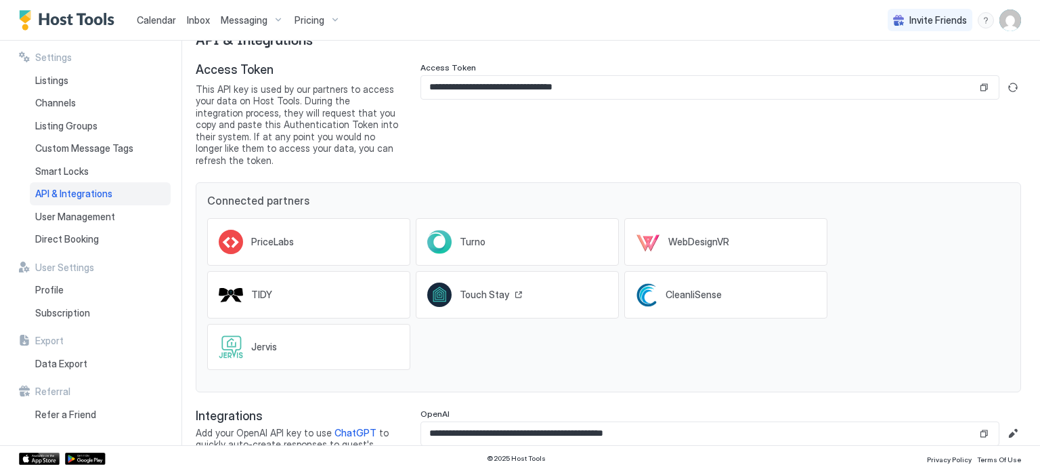
scroll to position [62, 0]
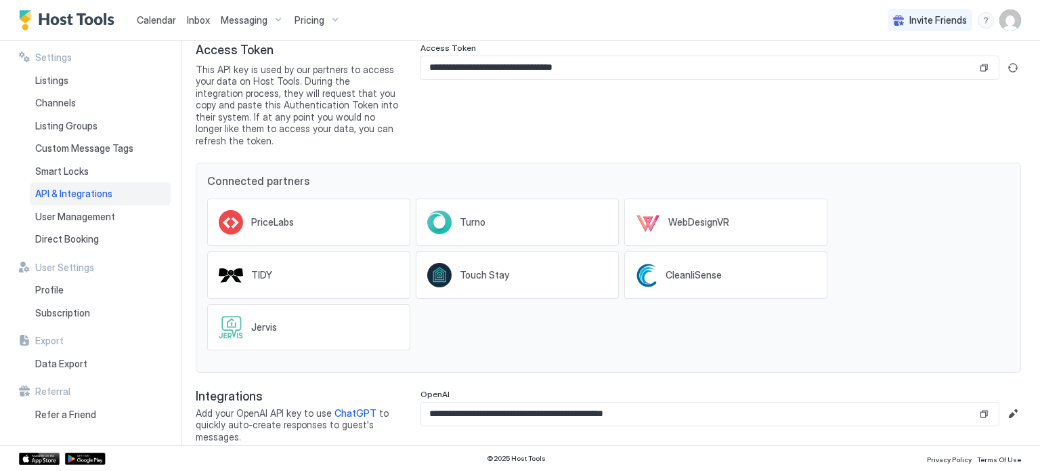
click at [1011, 27] on img "User profile" at bounding box center [1010, 20] width 22 height 22
click at [883, 85] on div "Settings" at bounding box center [934, 76] width 172 height 24
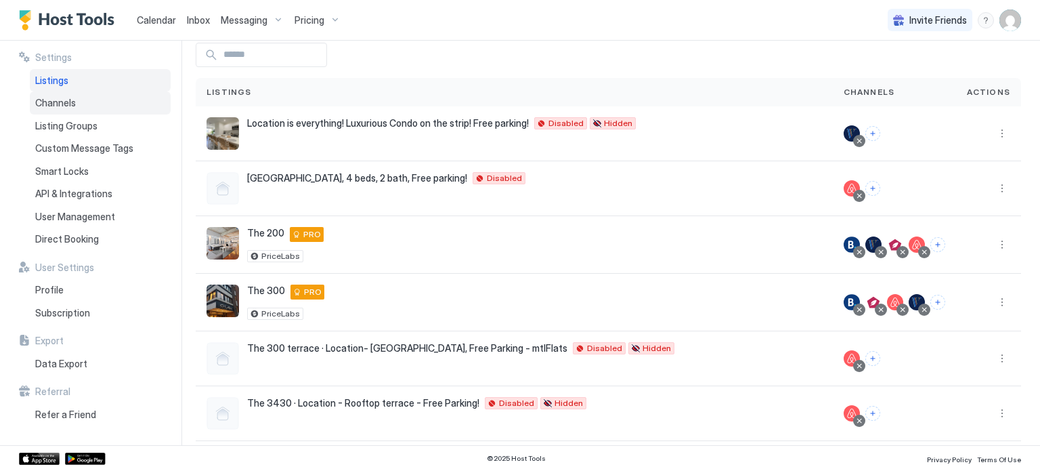
click at [54, 97] on span "Channels" at bounding box center [55, 103] width 41 height 12
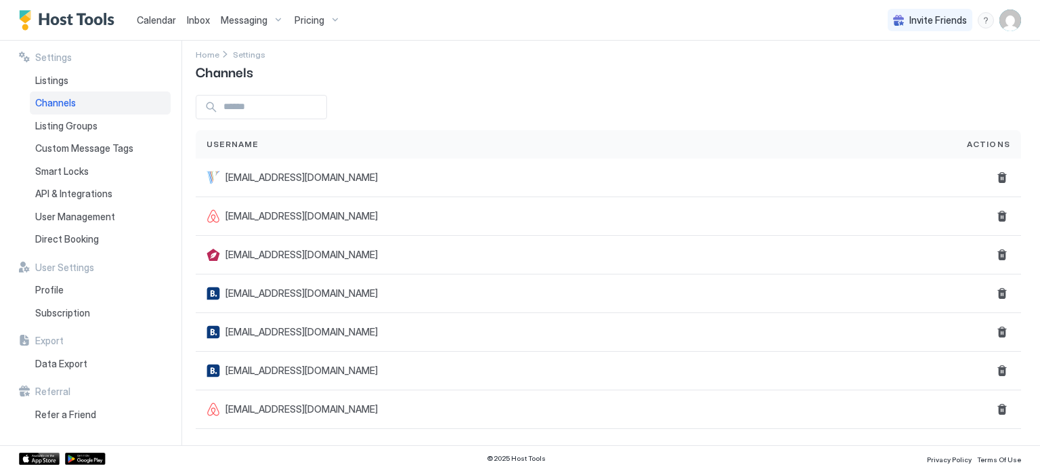
scroll to position [8, 0]
click at [311, 24] on span "Pricing" at bounding box center [309, 20] width 30 height 12
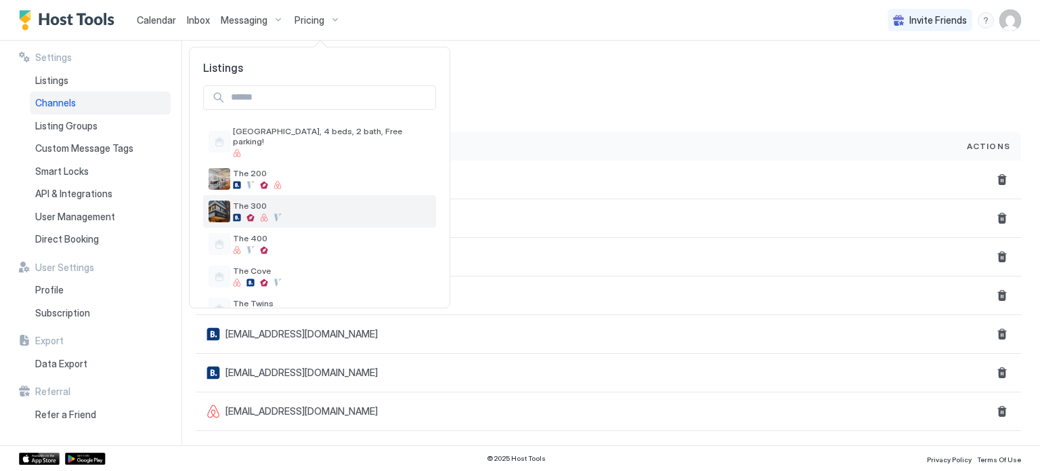
scroll to position [22, 0]
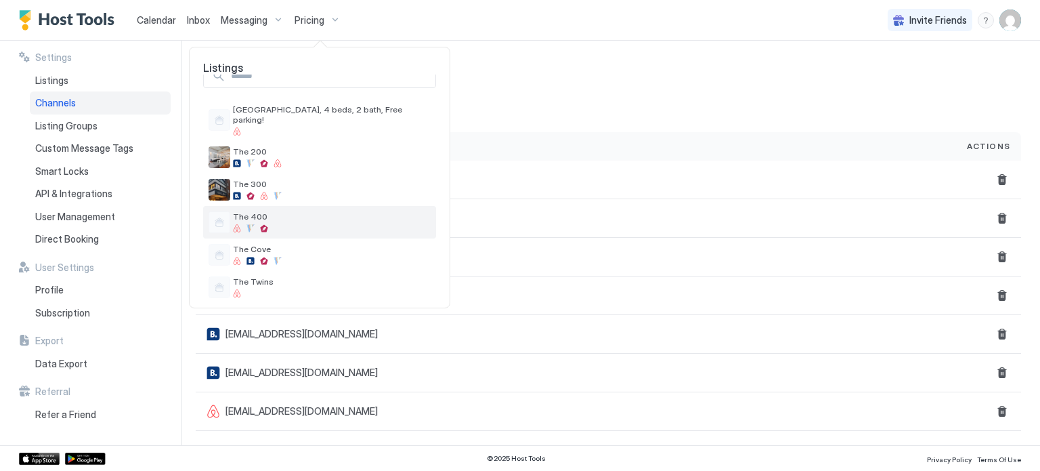
click at [295, 224] on div at bounding box center [332, 228] width 198 height 8
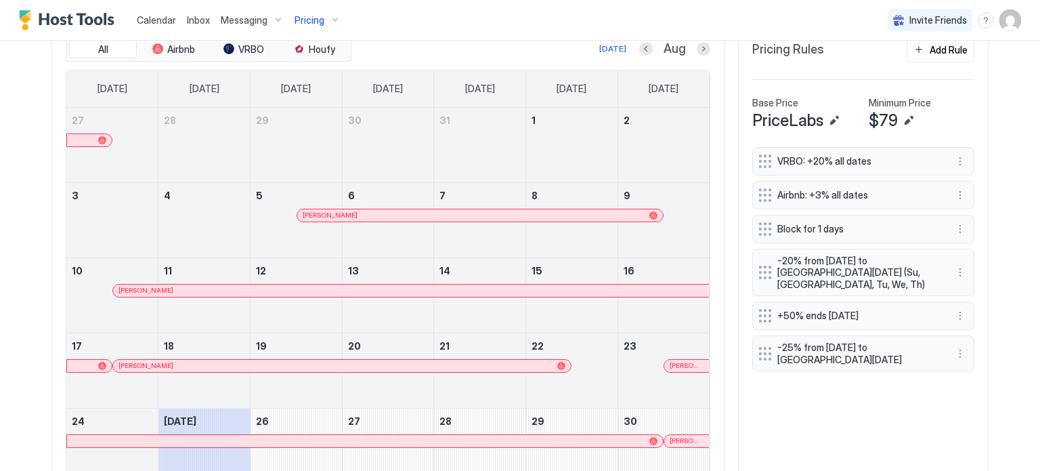
scroll to position [435, 0]
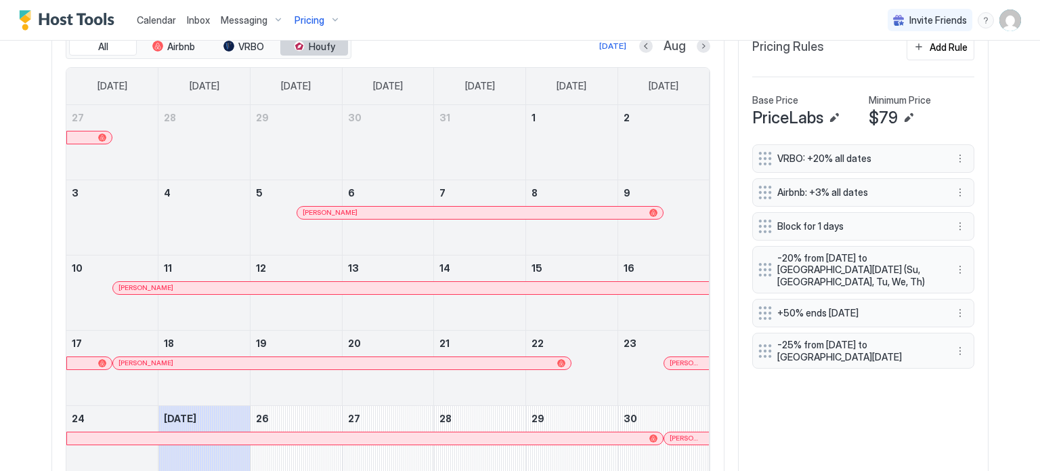
click at [320, 47] on span "Houfy" at bounding box center [322, 47] width 26 height 12
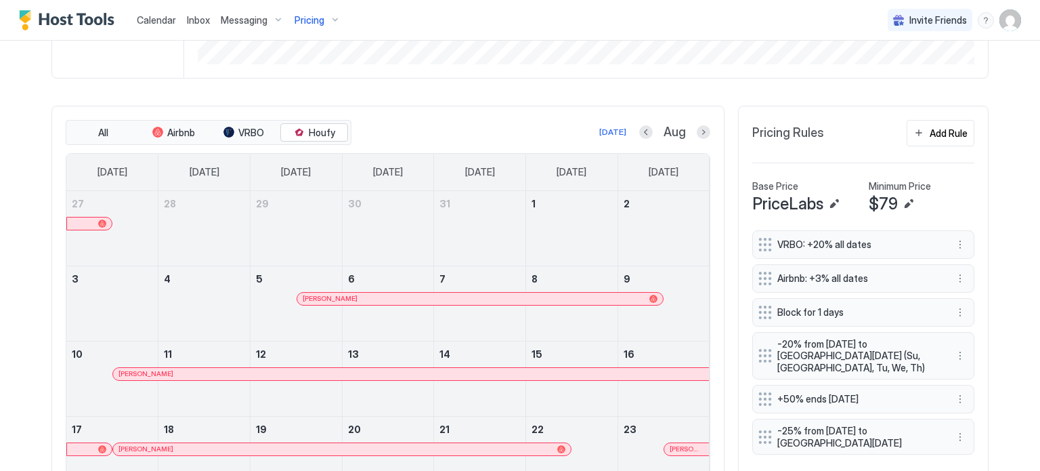
scroll to position [341, 0]
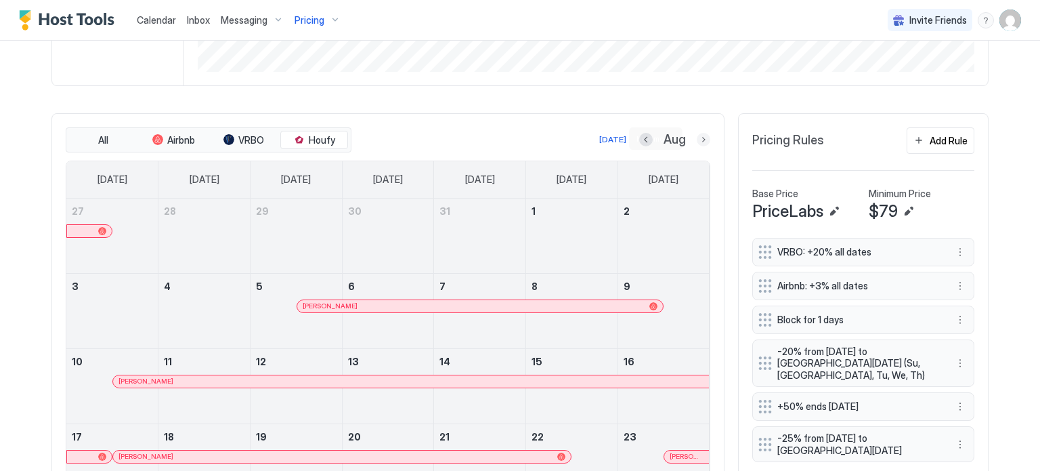
click at [697, 137] on button "Next month" at bounding box center [704, 140] width 14 height 14
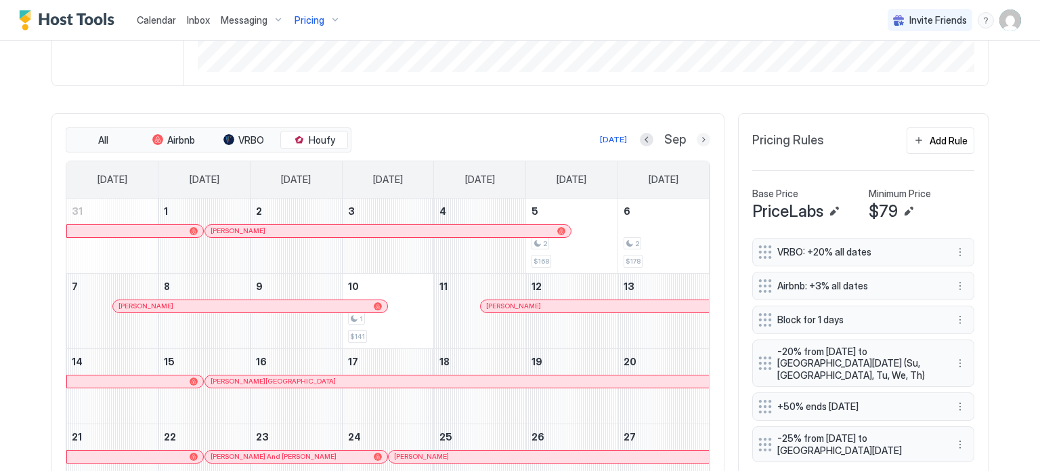
click at [697, 142] on button "Next month" at bounding box center [704, 140] width 14 height 14
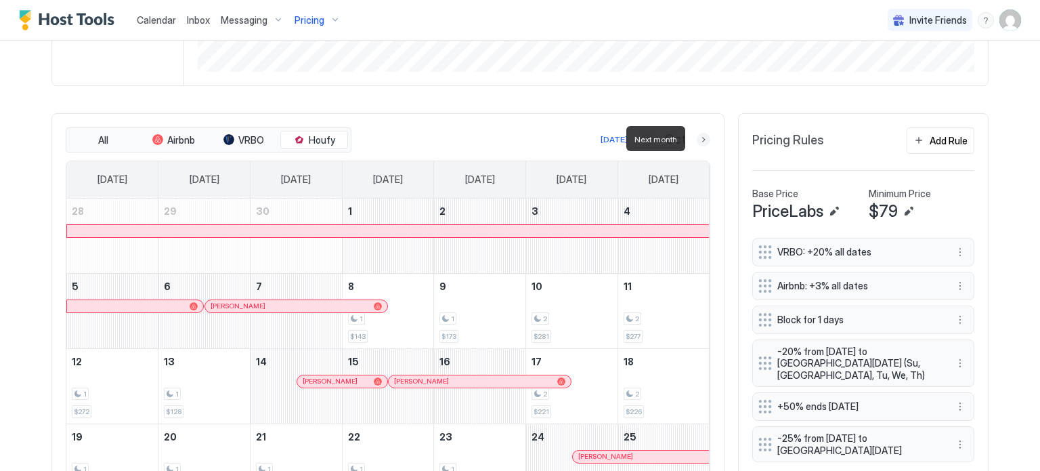
click at [697, 142] on button "Next month" at bounding box center [704, 140] width 14 height 14
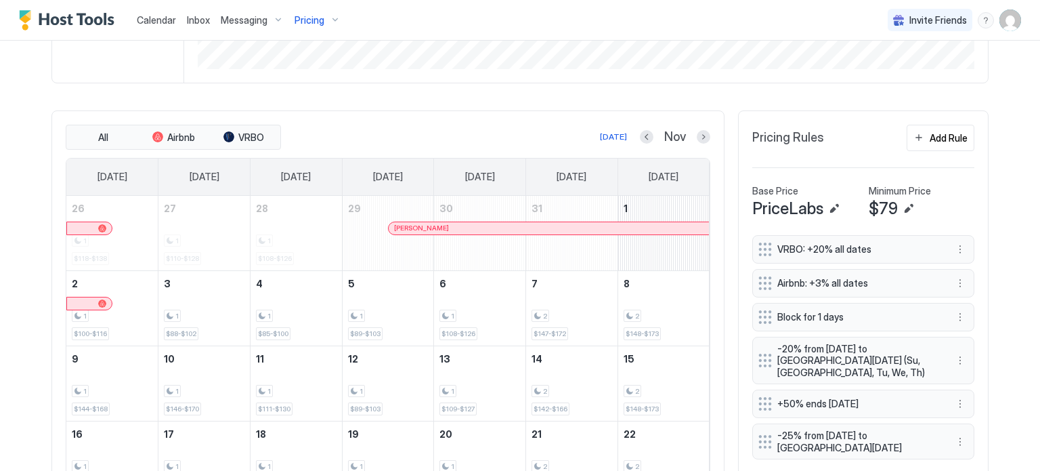
scroll to position [354, 0]
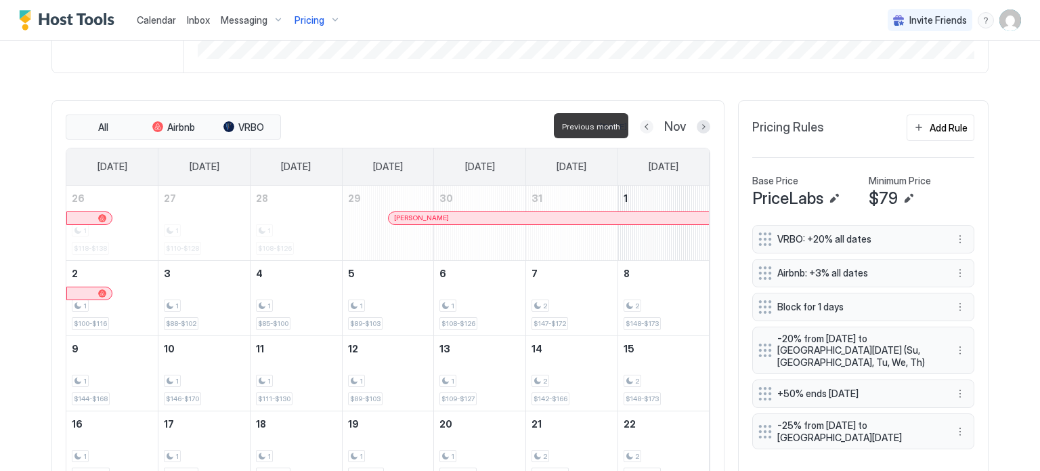
click at [640, 122] on button "Previous month" at bounding box center [647, 127] width 14 height 14
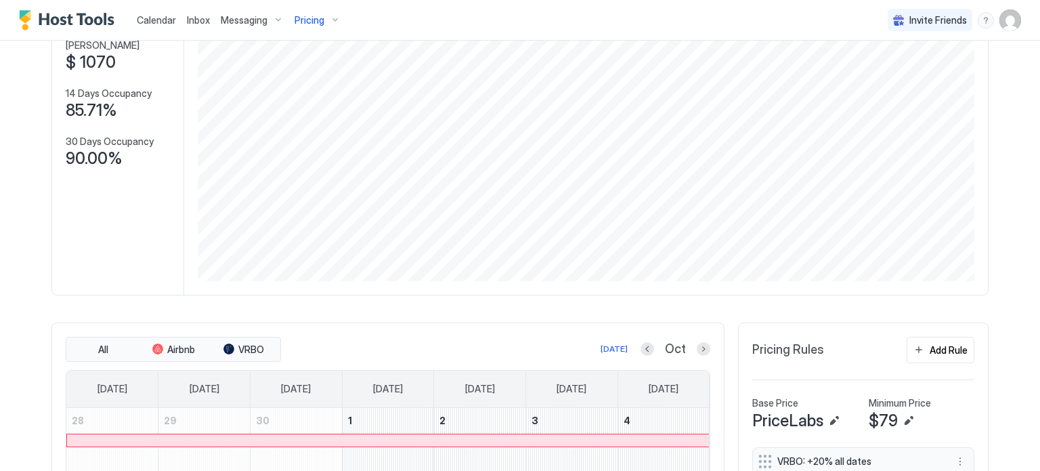
scroll to position [0, 0]
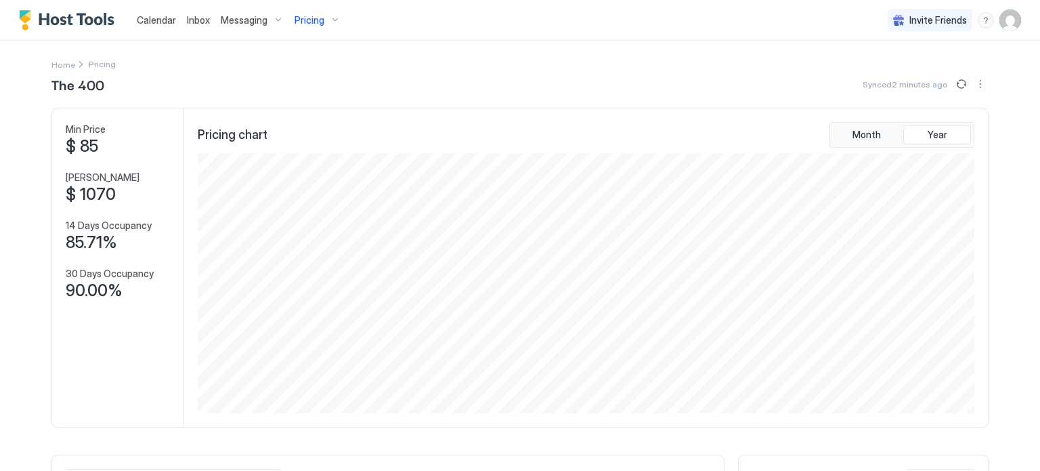
click at [322, 16] on div "Pricing" at bounding box center [317, 20] width 57 height 23
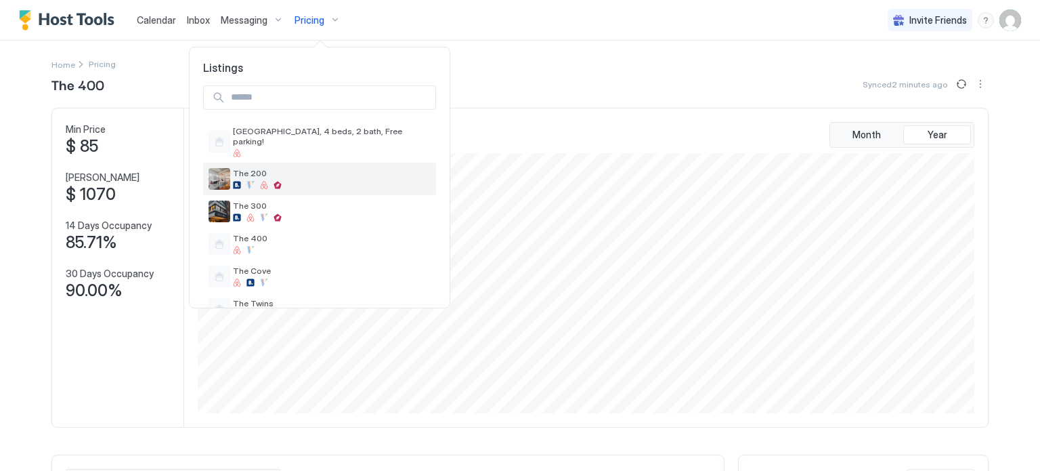
scroll to position [22, 0]
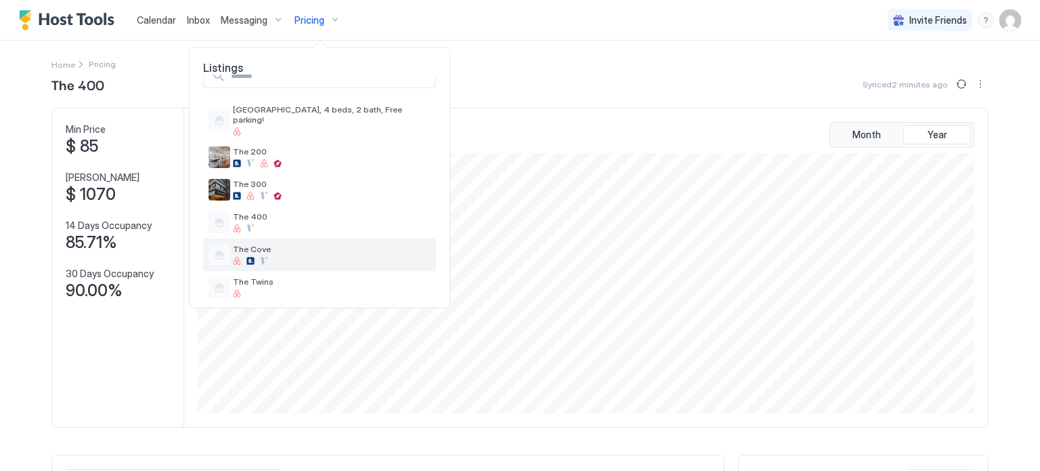
click at [289, 257] on div at bounding box center [332, 261] width 198 height 8
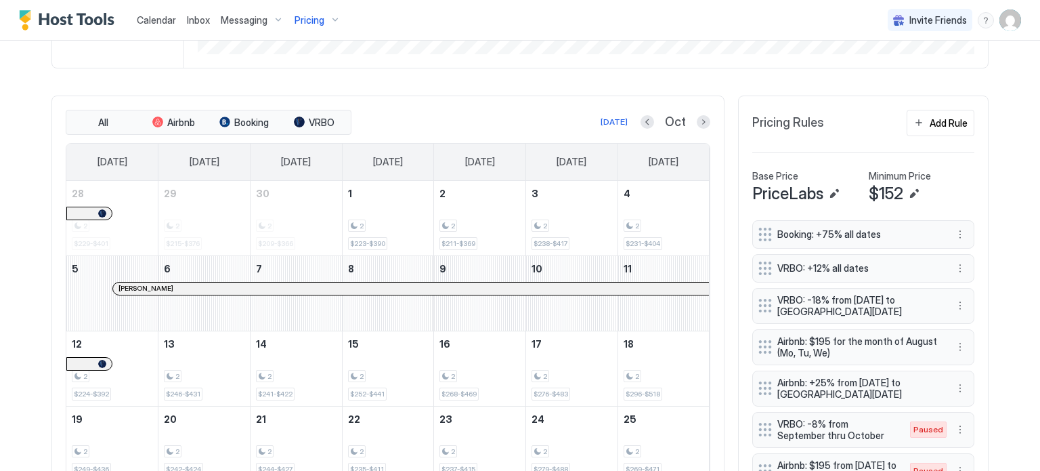
scroll to position [364, 0]
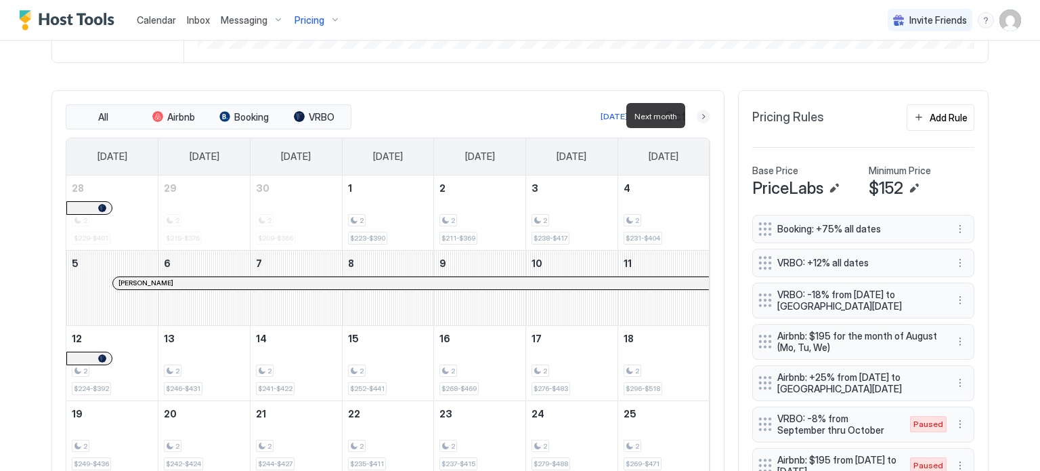
click at [698, 117] on button "Next month" at bounding box center [704, 117] width 14 height 14
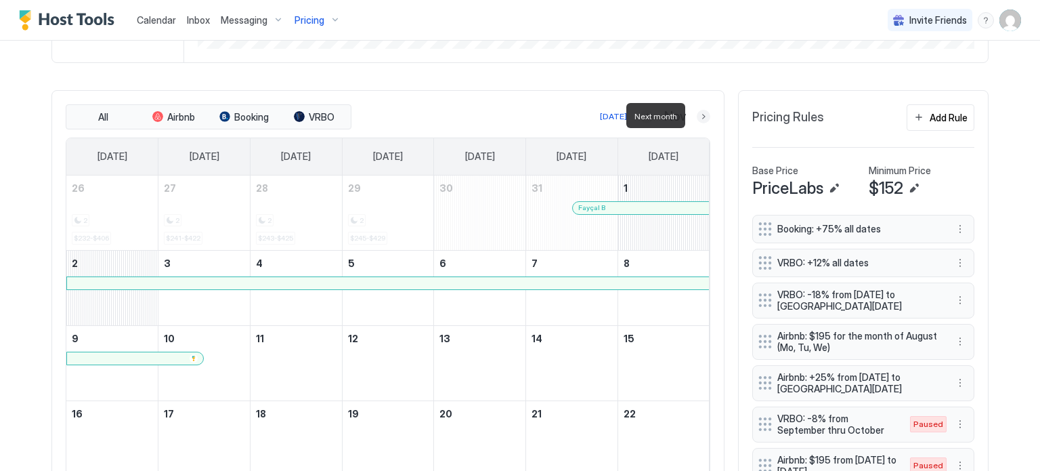
click at [698, 117] on button "Next month" at bounding box center [704, 117] width 14 height 14
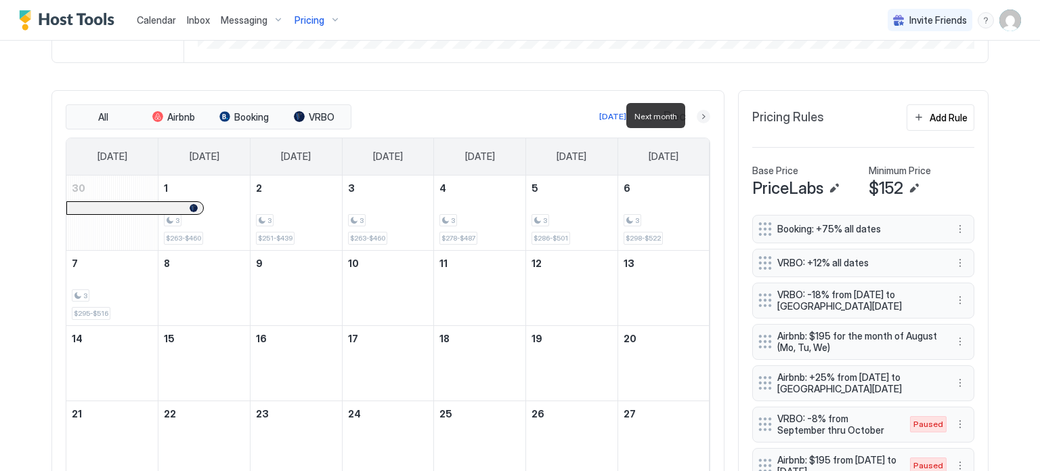
click at [698, 117] on button "Next month" at bounding box center [704, 117] width 14 height 14
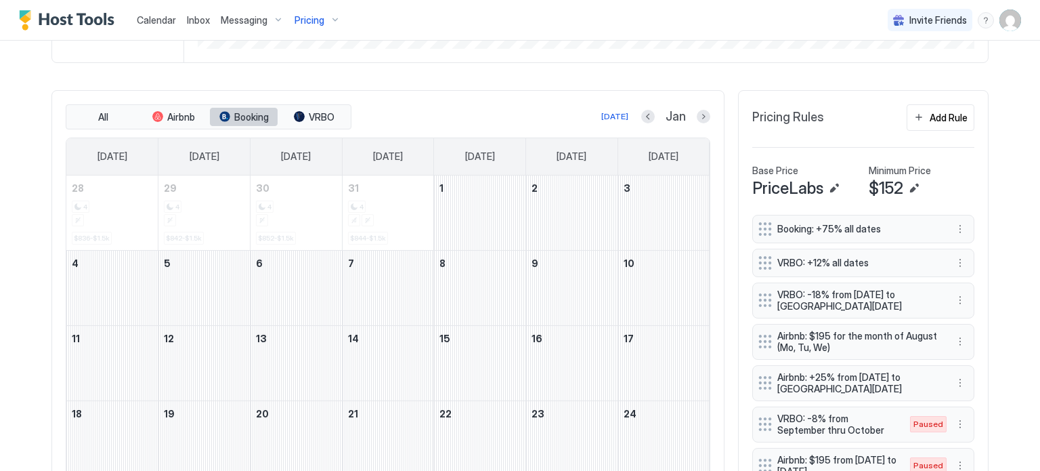
click at [244, 115] on span "Booking" at bounding box center [251, 117] width 35 height 12
click at [320, 121] on button "VRBO" at bounding box center [314, 117] width 68 height 19
click at [641, 116] on button "Previous month" at bounding box center [648, 117] width 14 height 14
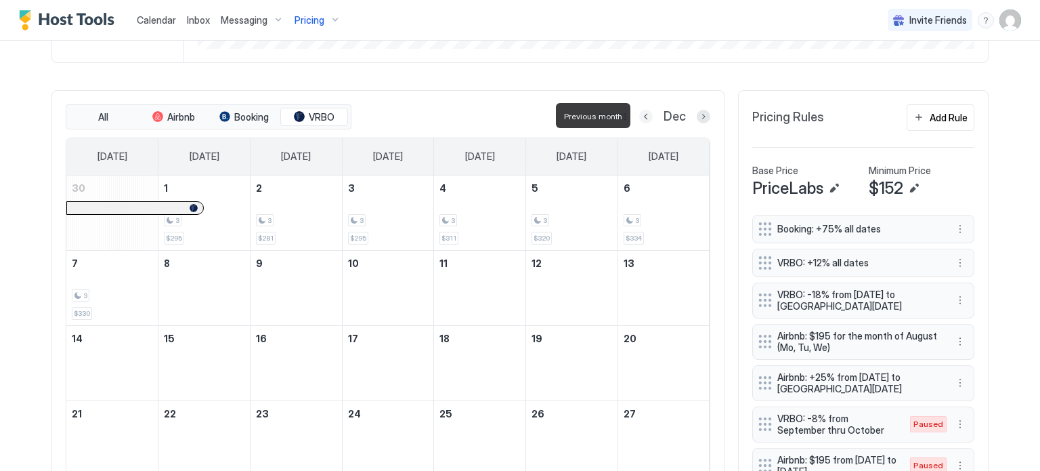
click at [639, 116] on button "Previous month" at bounding box center [646, 117] width 14 height 14
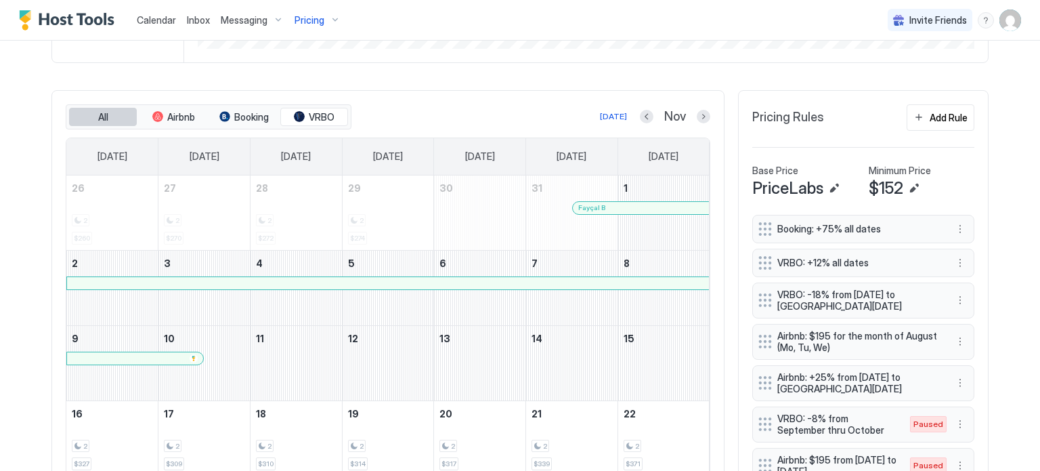
click at [103, 117] on button "All" at bounding box center [103, 117] width 68 height 19
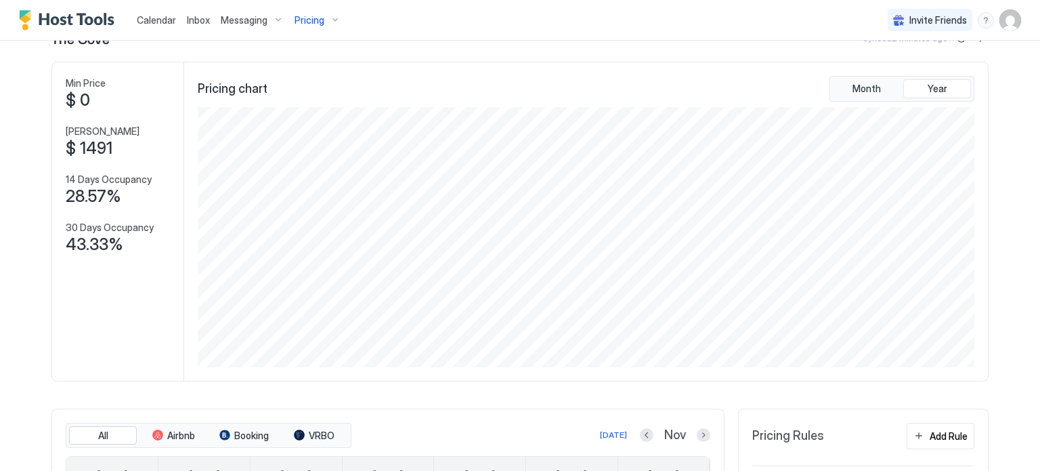
scroll to position [0, 0]
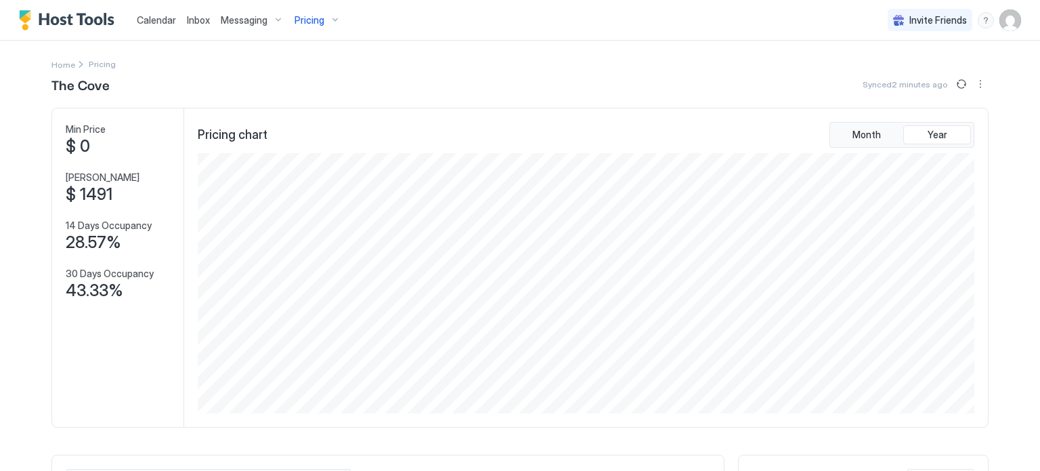
click at [1010, 16] on img "User profile" at bounding box center [1010, 20] width 22 height 22
click at [885, 74] on span "Settings" at bounding box center [878, 76] width 37 height 12
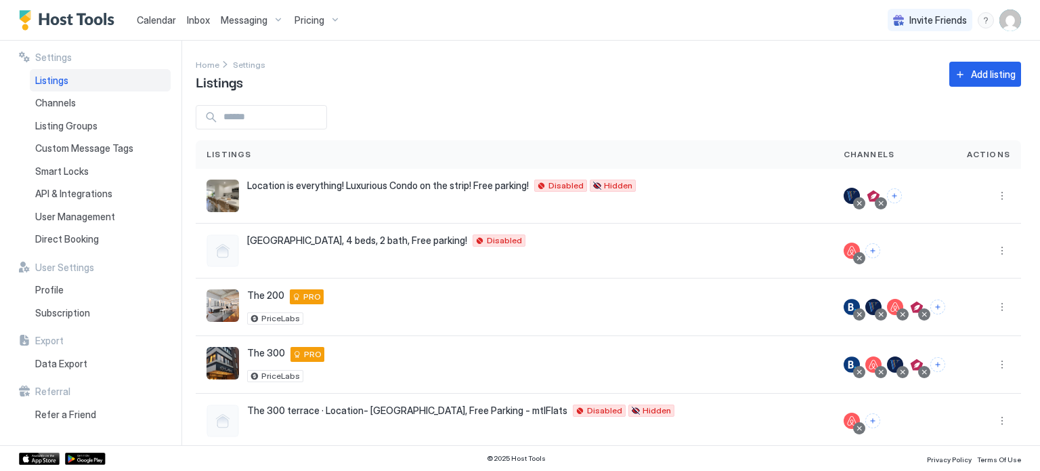
click at [45, 78] on span "Listings" at bounding box center [51, 80] width 33 height 12
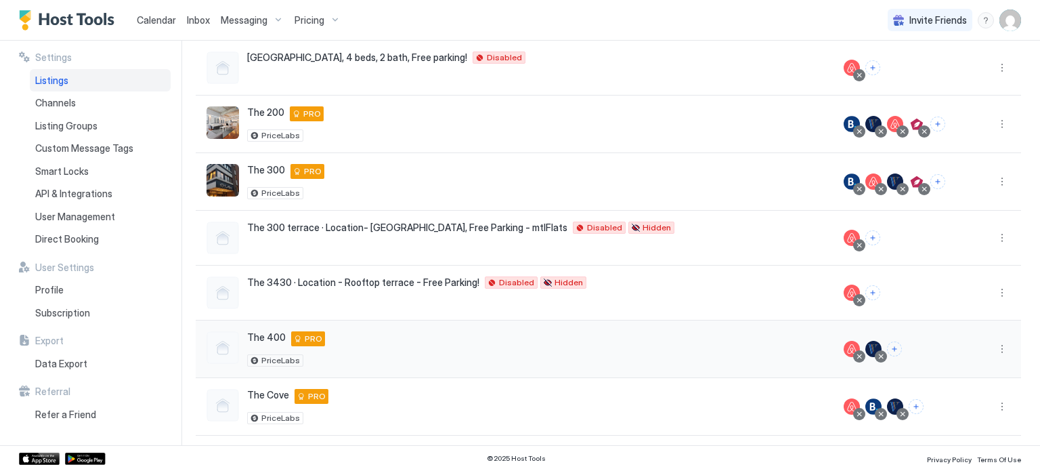
scroll to position [256, 0]
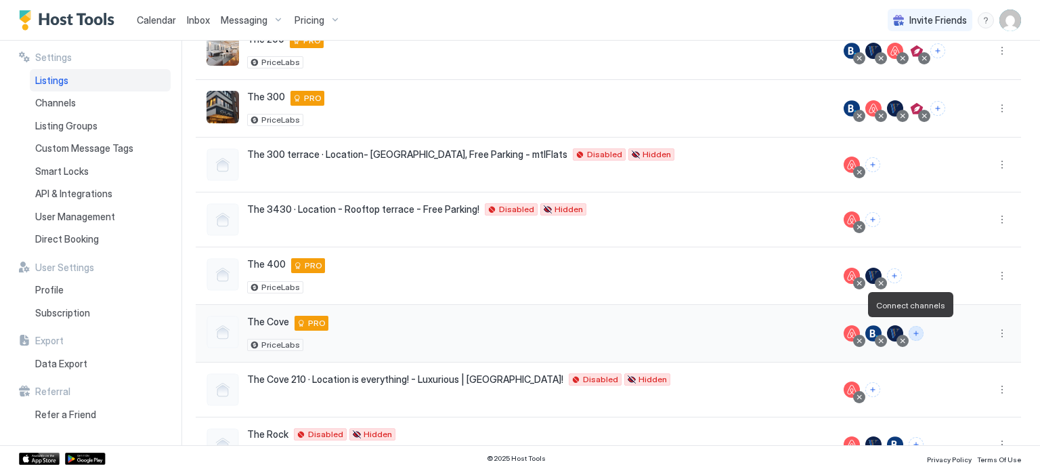
click at [912, 332] on button "Connect channels" at bounding box center [916, 333] width 15 height 15
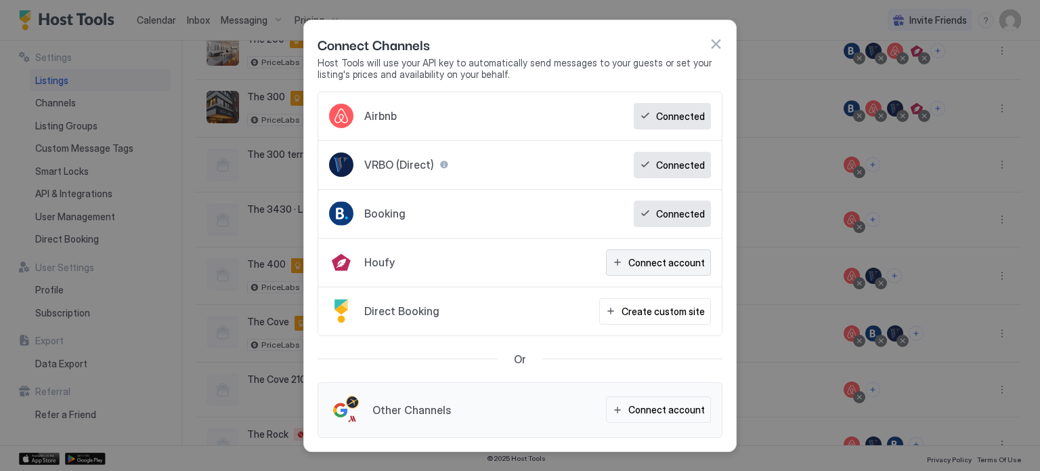
click at [678, 259] on div "Connect account" at bounding box center [666, 262] width 76 height 14
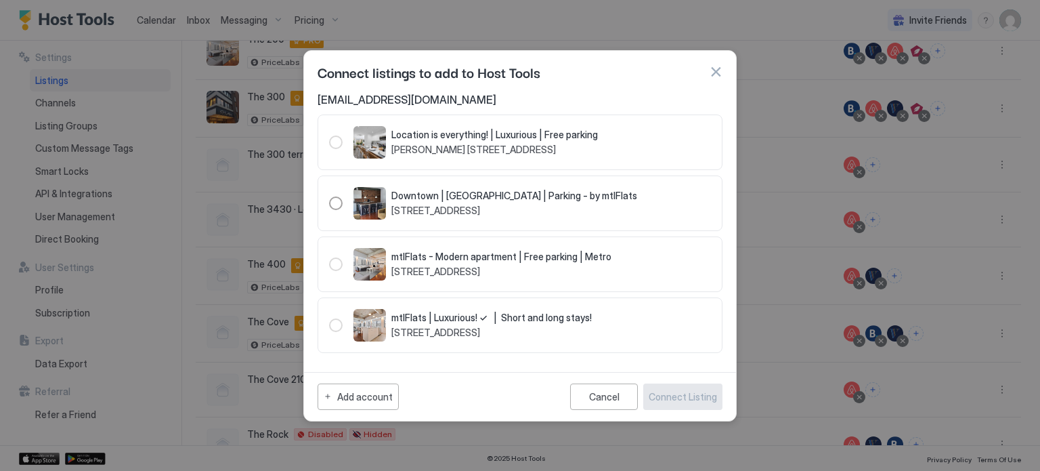
click at [343, 150] on div "Location is everything! | Luxurious | Free parking [PERSON_NAME][GEOGRAPHIC_DAT…" at bounding box center [463, 142] width 269 height 32
click at [331, 137] on div "103996" at bounding box center [336, 142] width 14 height 14
click at [604, 394] on div "Cancel" at bounding box center [604, 397] width 30 height 12
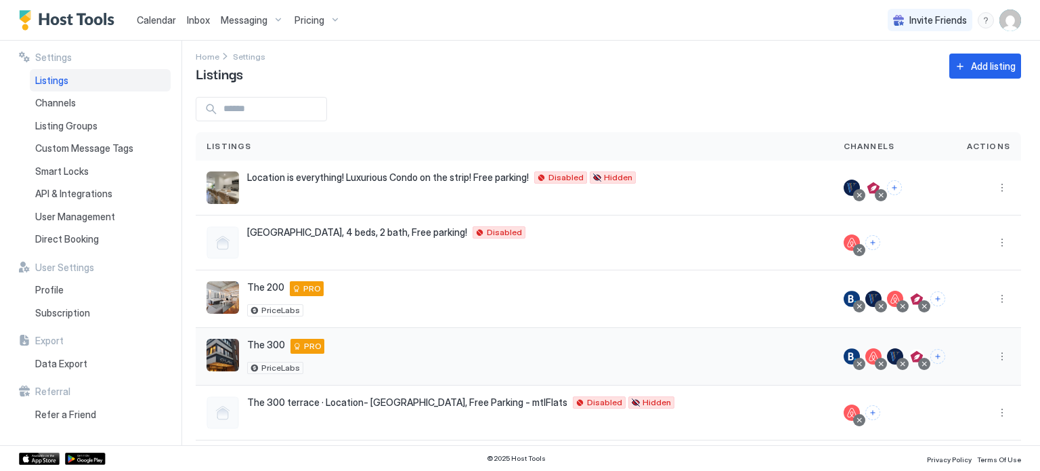
scroll to position [0, 0]
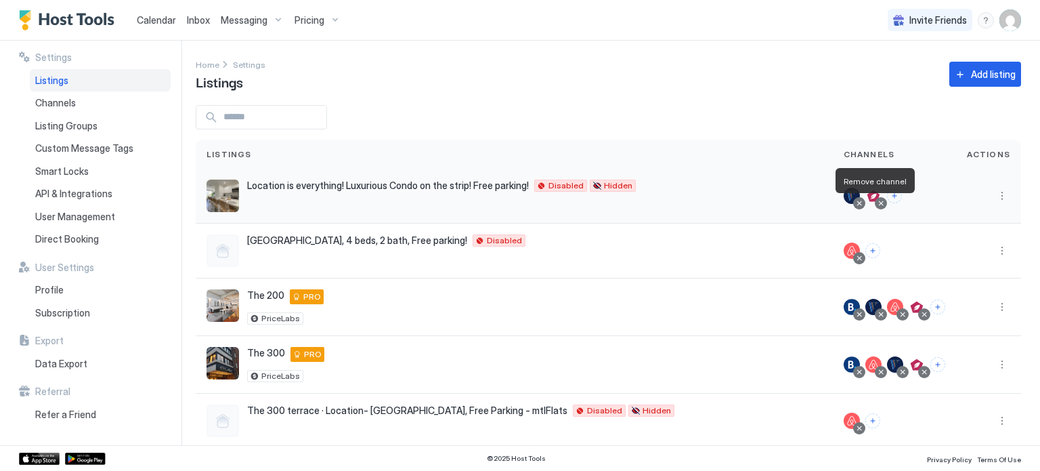
click at [877, 204] on div at bounding box center [880, 203] width 7 height 7
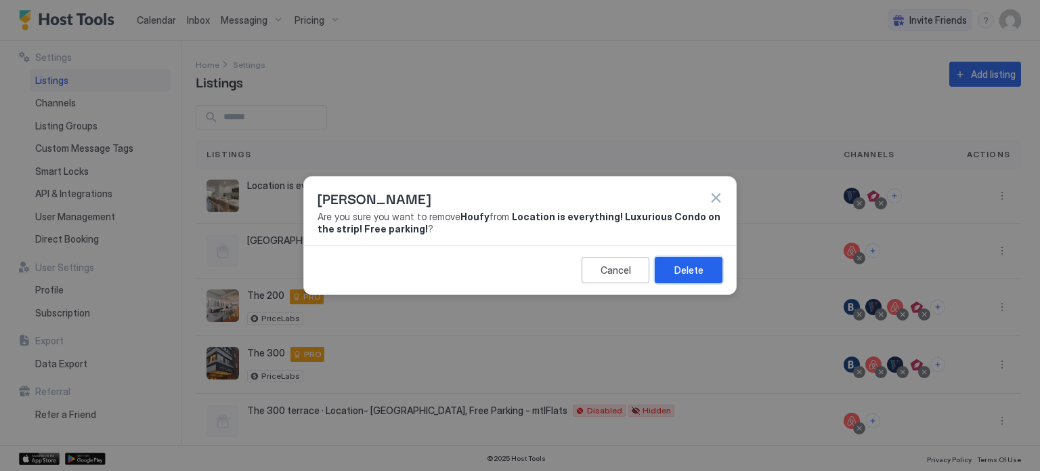
click at [701, 264] on div "Delete" at bounding box center [688, 270] width 29 height 14
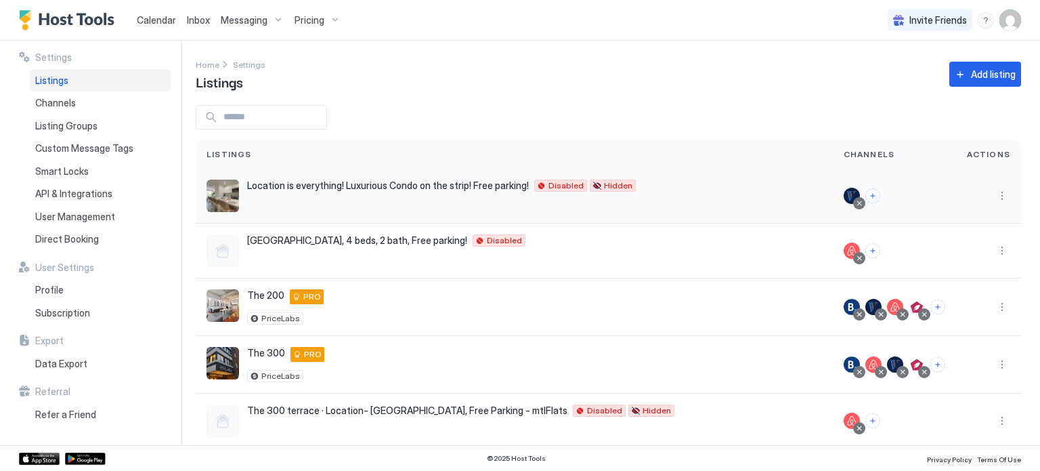
click at [856, 203] on div at bounding box center [859, 203] width 7 height 7
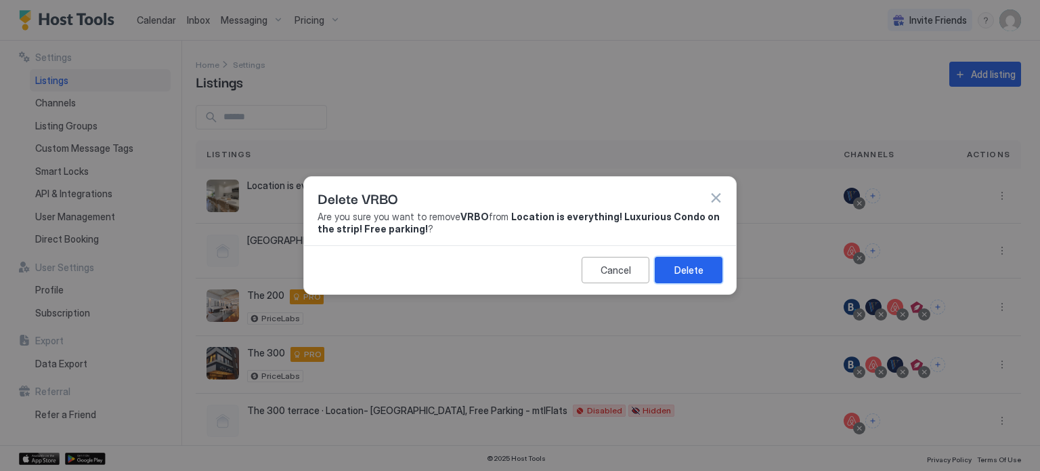
click at [686, 271] on div "Delete" at bounding box center [688, 270] width 29 height 14
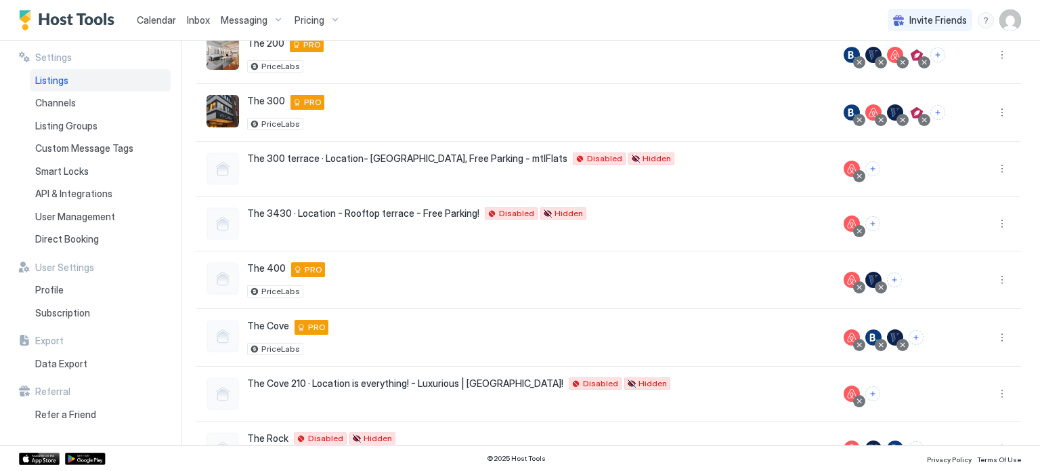
scroll to position [328, 0]
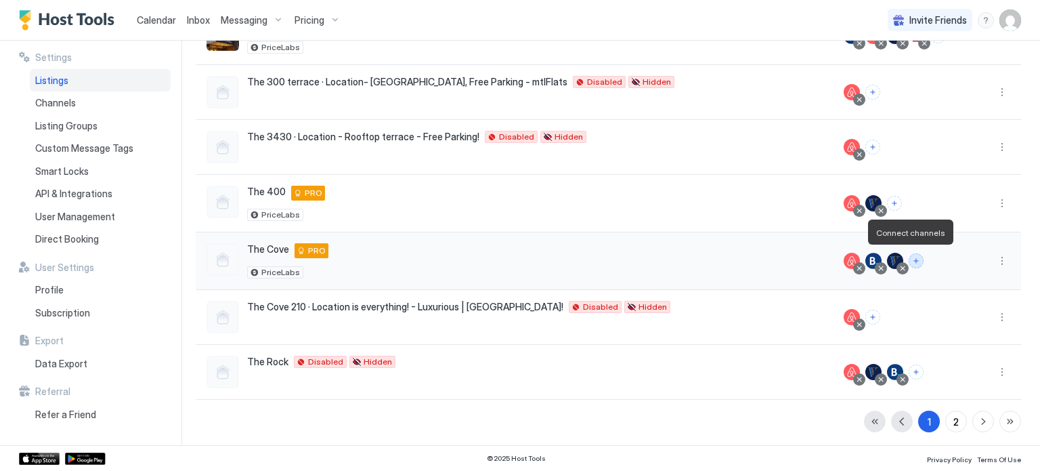
click at [910, 255] on button "Connect channels" at bounding box center [916, 260] width 15 height 15
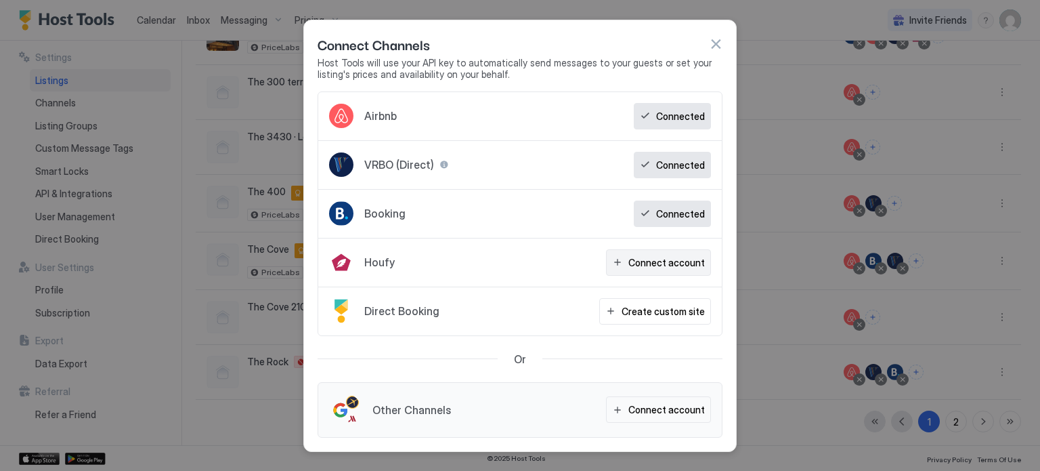
click at [668, 272] on button "Connect account" at bounding box center [658, 262] width 105 height 26
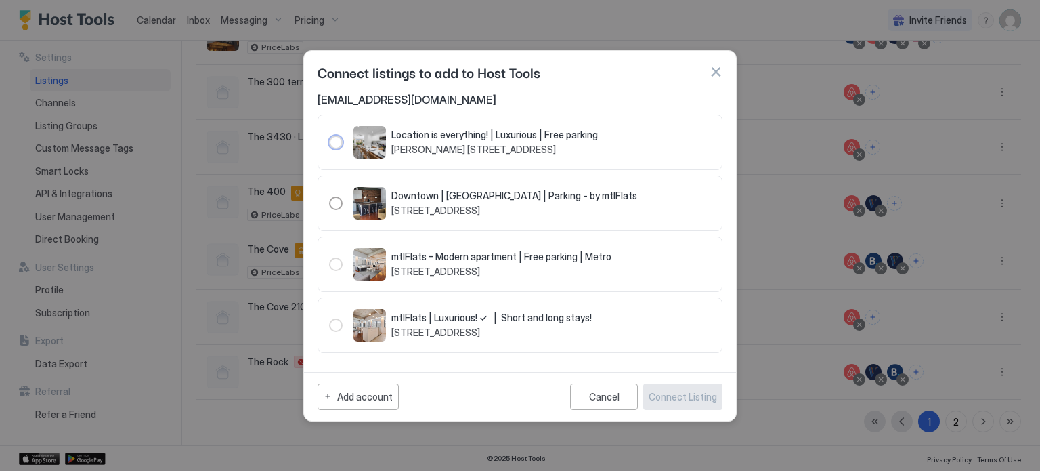
click at [412, 145] on span "[PERSON_NAME] [STREET_ADDRESS]" at bounding box center [494, 150] width 206 height 12
click at [330, 144] on div "103996" at bounding box center [336, 142] width 14 height 14
click at [593, 385] on button "Cancel" at bounding box center [604, 396] width 68 height 26
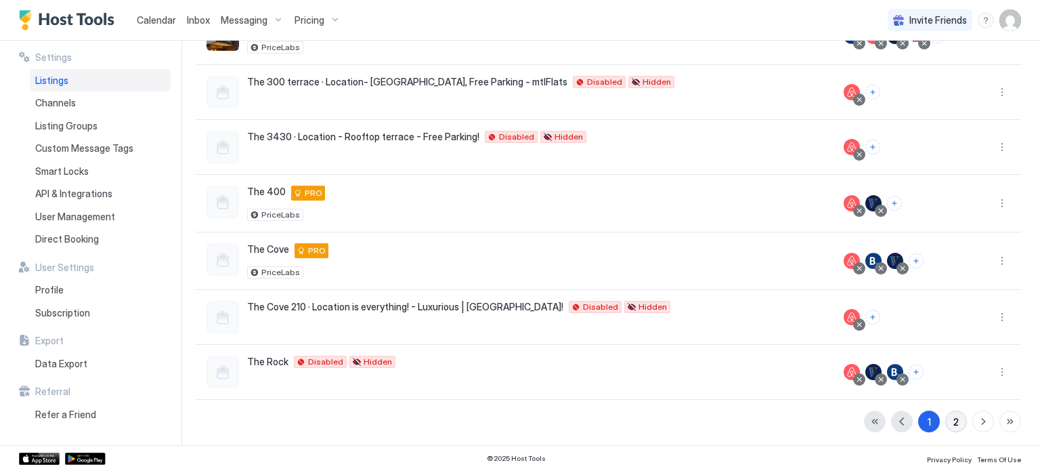
click at [953, 422] on div "2" at bounding box center [955, 421] width 5 height 14
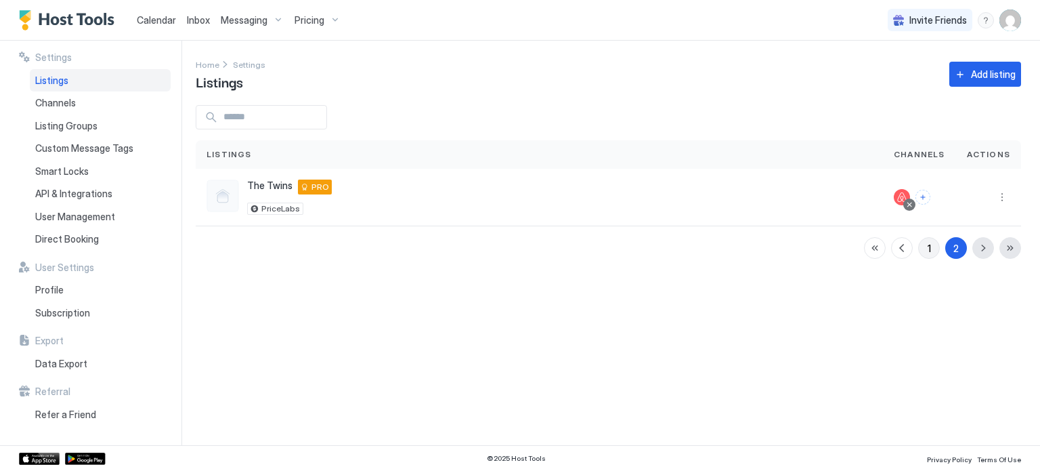
click at [937, 243] on button "1" at bounding box center [929, 248] width 22 height 22
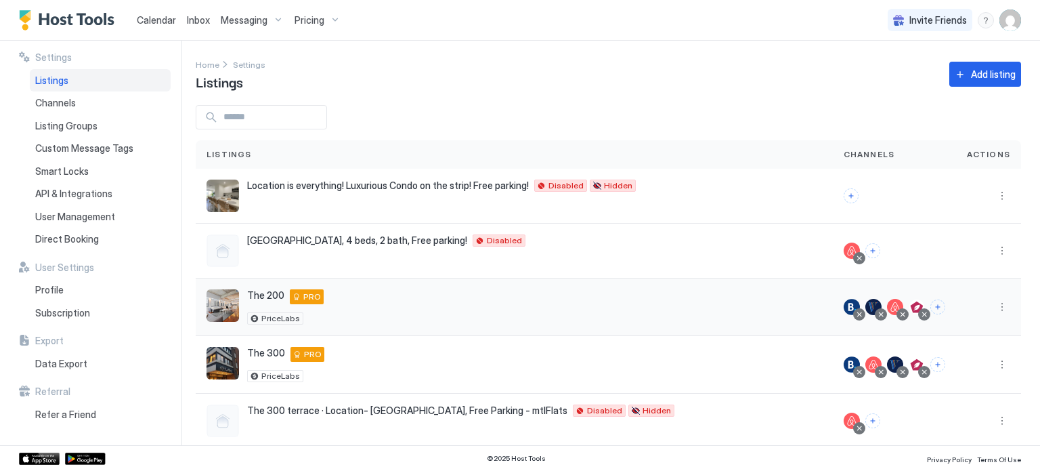
scroll to position [72, 0]
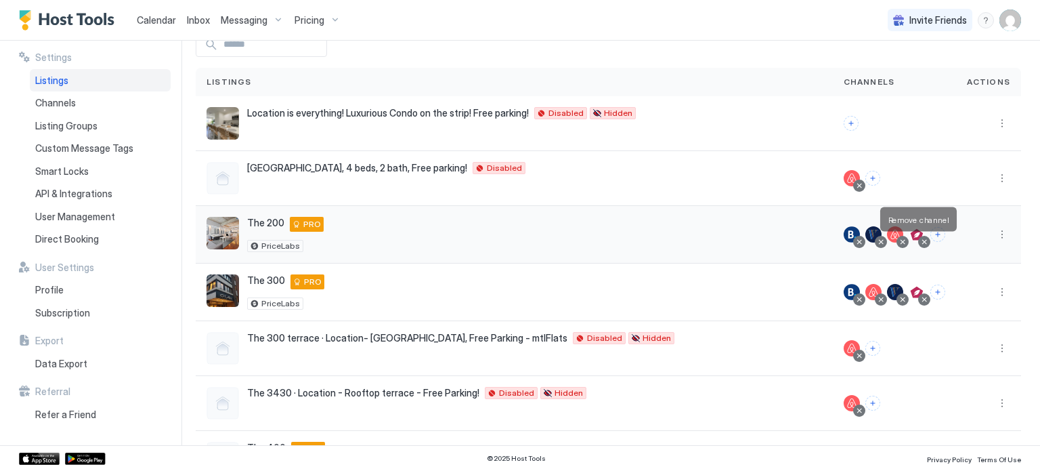
click at [921, 242] on div at bounding box center [924, 241] width 7 height 7
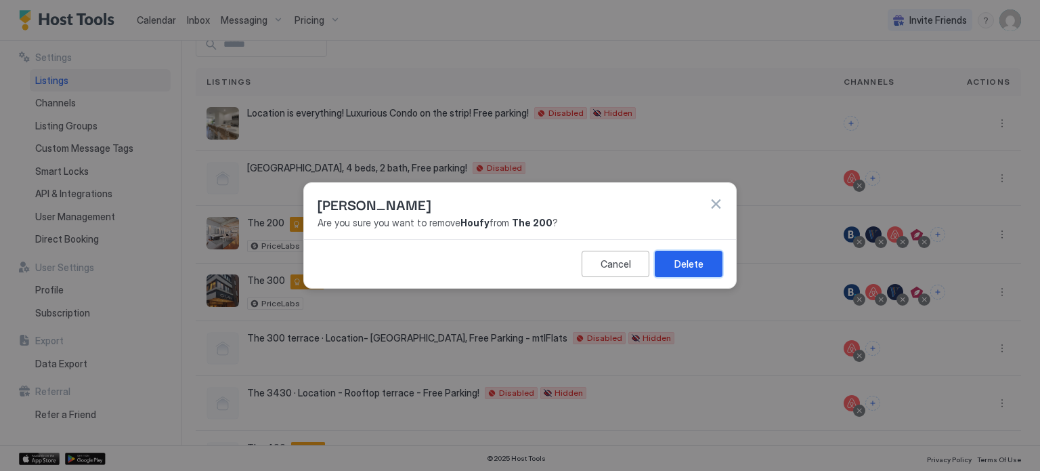
click at [695, 269] on div "Delete" at bounding box center [688, 264] width 29 height 14
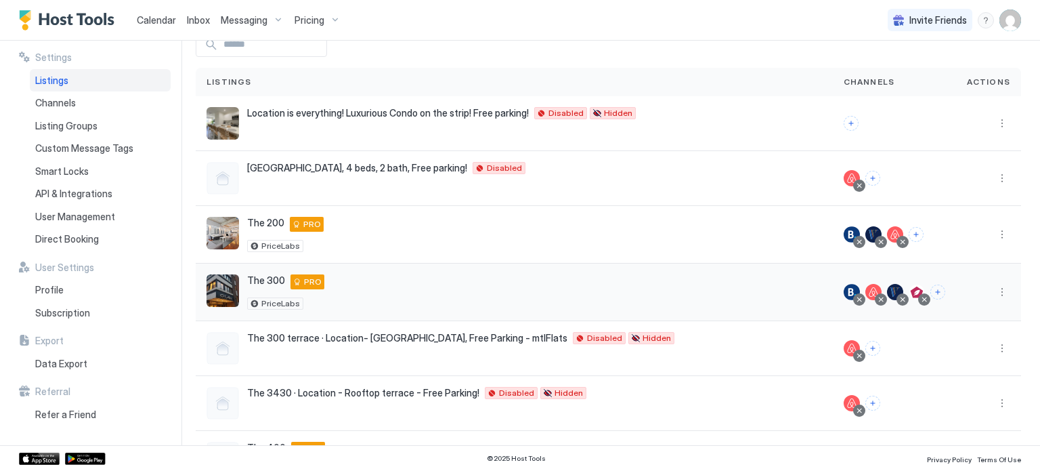
click at [918, 299] on div at bounding box center [924, 299] width 12 height 12
click at [921, 299] on div at bounding box center [924, 299] width 7 height 7
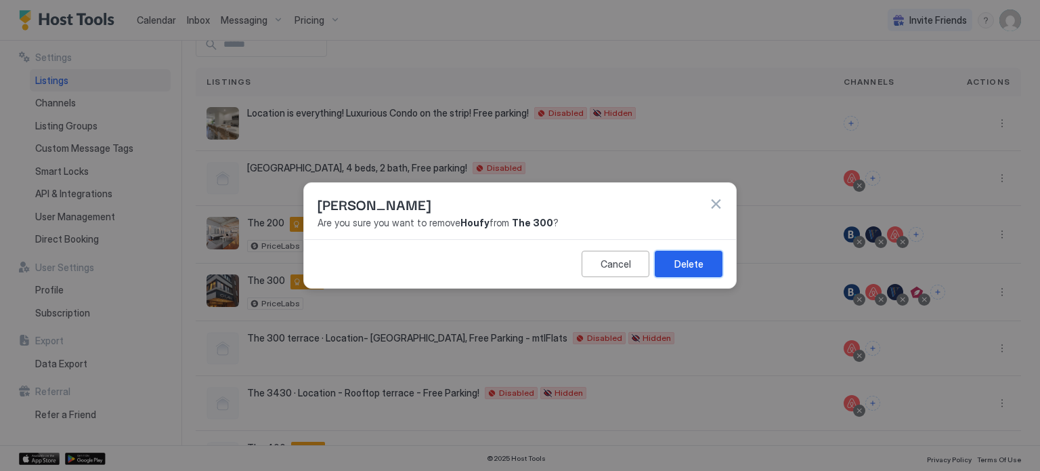
click at [686, 259] on div "Delete" at bounding box center [688, 264] width 29 height 14
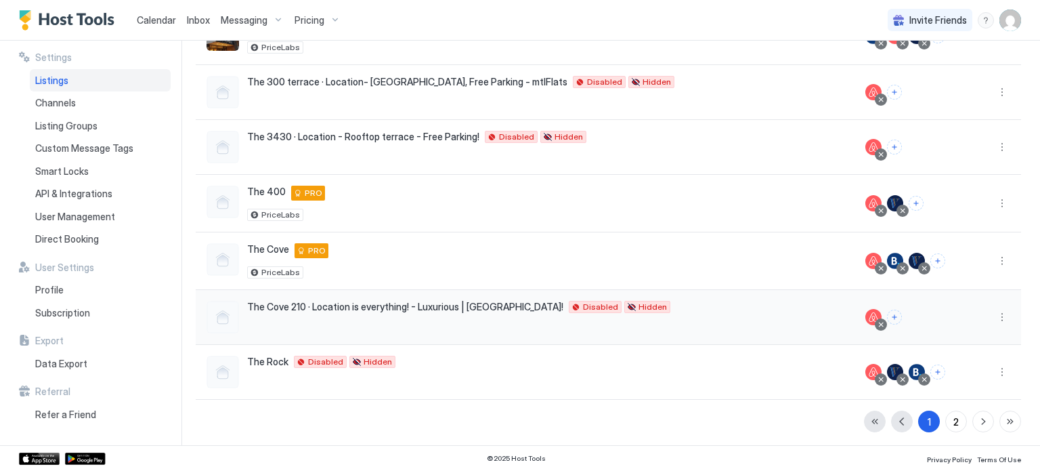
scroll to position [273, 0]
